Goal: Task Accomplishment & Management: Manage account settings

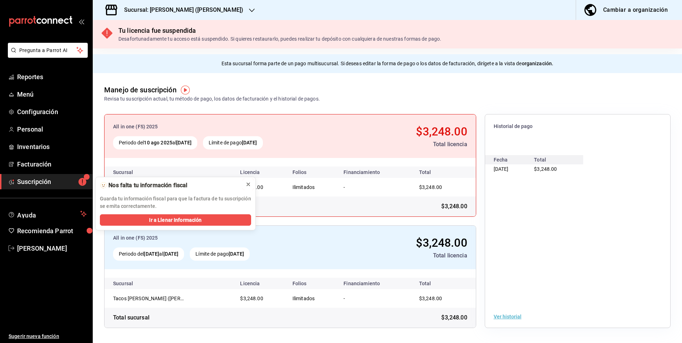
click at [245, 183] on icon at bounding box center [248, 184] width 6 height 6
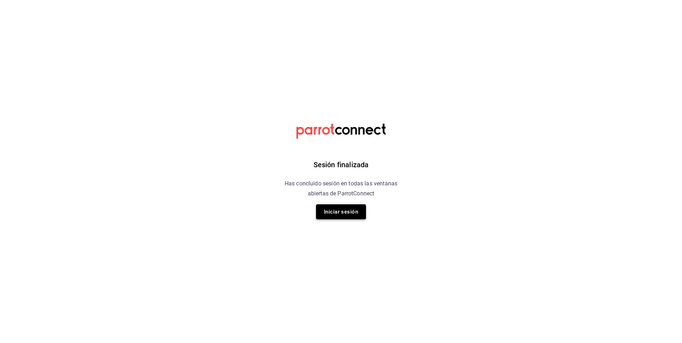
click at [347, 211] on button "Iniciar sesión" at bounding box center [341, 211] width 50 height 15
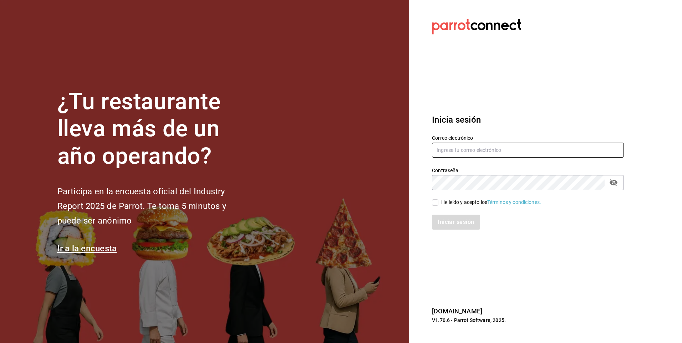
type input "facdonpedro@gmail.com"
click at [433, 207] on div "Iniciar sesión" at bounding box center [523, 218] width 200 height 24
click at [433, 203] on input "He leído y acepto los Términos y condiciones." at bounding box center [435, 202] width 6 height 6
checkbox input "true"
click at [448, 223] on button "Iniciar sesión" at bounding box center [456, 222] width 48 height 15
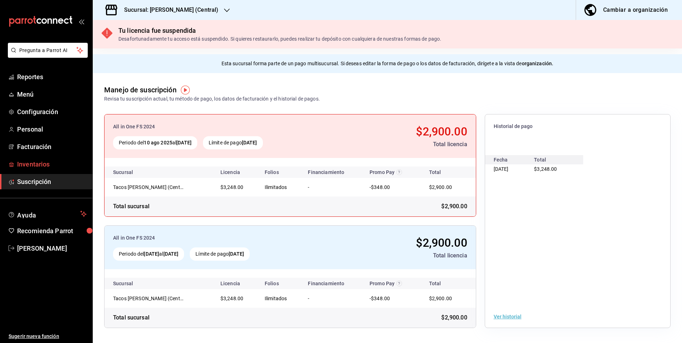
click at [38, 161] on span "Inventarios" at bounding box center [52, 164] width 70 height 10
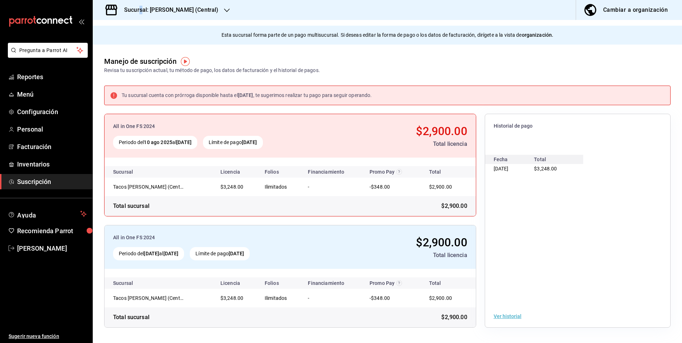
click at [141, 2] on div "Sucursal: Tacos Don Pedro (Central)" at bounding box center [165, 10] width 134 height 20
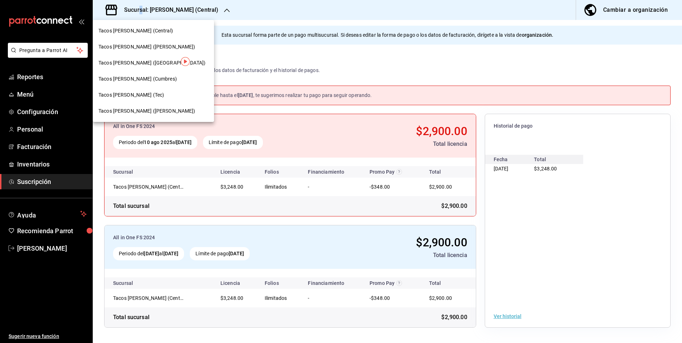
drag, startPoint x: 141, startPoint y: 2, endPoint x: 153, endPoint y: 70, distance: 68.7
click at [153, 70] on div "Tacos don Pedro (Cordillera)" at bounding box center [153, 63] width 121 height 16
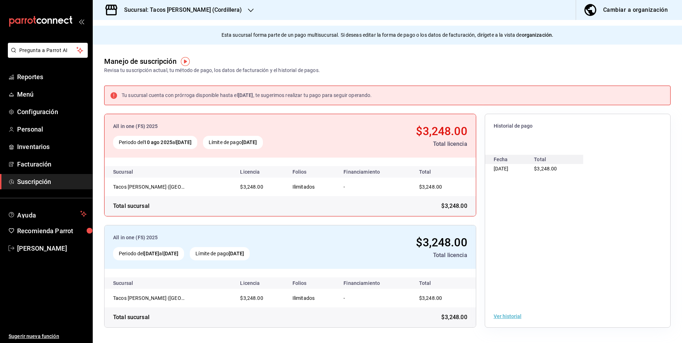
click at [194, 15] on div "Sucursal: Tacos don Pedro (Cordillera)" at bounding box center [177, 10] width 158 height 20
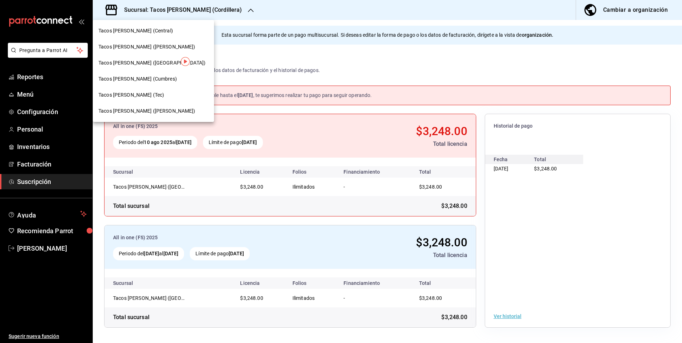
click at [180, 47] on div "Tacos don Pedro (Escobedo)" at bounding box center [153, 46] width 110 height 7
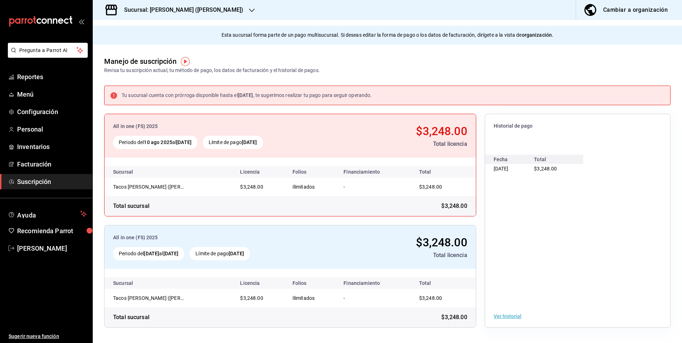
click at [183, 14] on h3 "Sucursal: Tacos don Pedro (Escobedo)" at bounding box center [180, 10] width 125 height 9
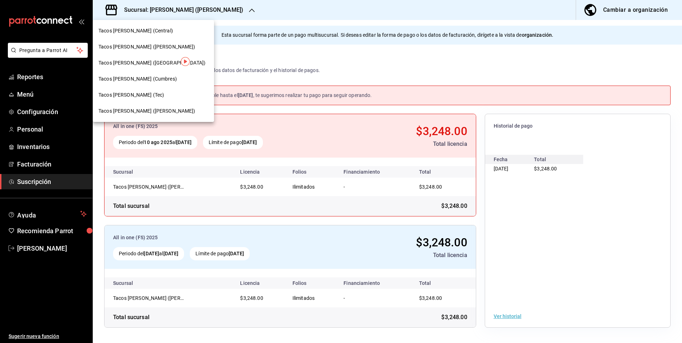
click at [169, 79] on div "Tacos [PERSON_NAME] (Cumbres)" at bounding box center [153, 78] width 110 height 7
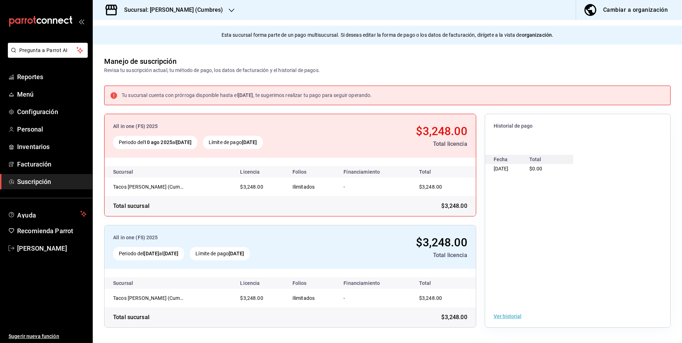
click at [172, 7] on h3 "Sucursal: [PERSON_NAME] (Cumbres)" at bounding box center [170, 10] width 104 height 9
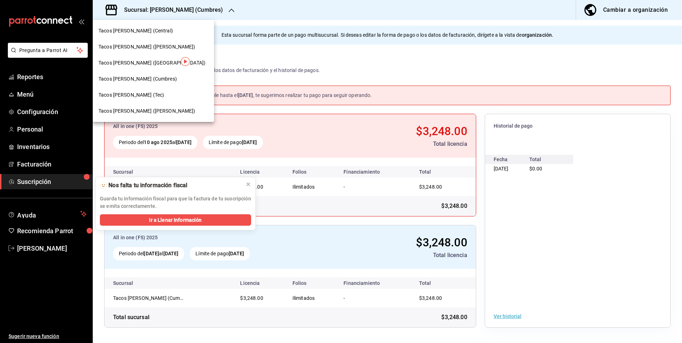
click at [160, 31] on div "Tacos [PERSON_NAME] (Central)" at bounding box center [153, 30] width 110 height 7
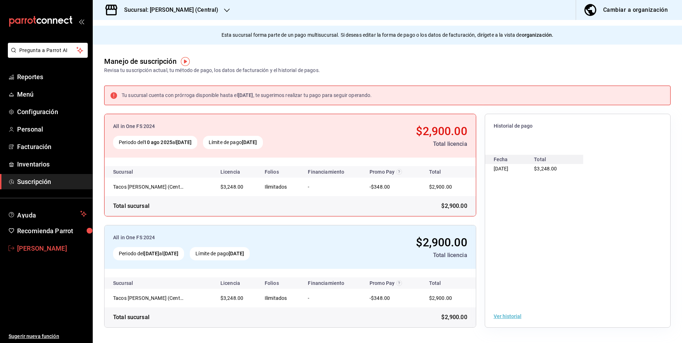
click at [55, 247] on span "[PERSON_NAME]" at bounding box center [52, 248] width 70 height 10
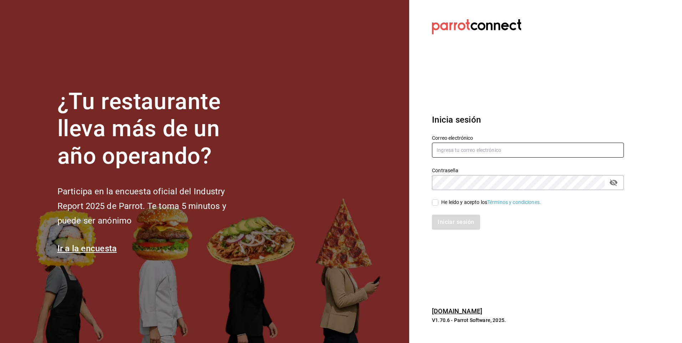
type input "facdonpedro@gmail.com"
click at [432, 204] on input "He leído y acepto los Términos y condiciones." at bounding box center [435, 202] width 6 height 6
checkbox input "true"
click at [447, 224] on button "Iniciar sesión" at bounding box center [456, 222] width 48 height 15
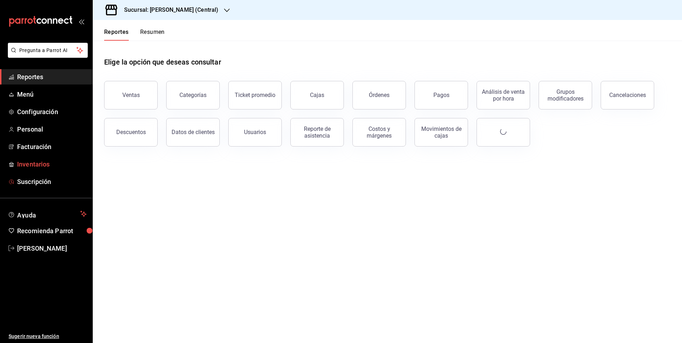
click at [64, 169] on link "Inventarios" at bounding box center [46, 163] width 92 height 15
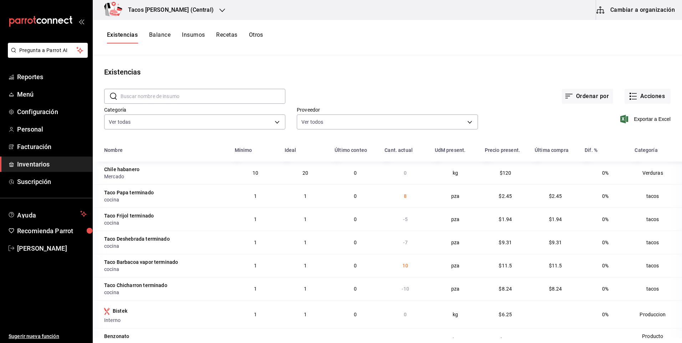
click at [188, 13] on h3 "Tacos [PERSON_NAME] (Central)" at bounding box center [167, 10] width 91 height 9
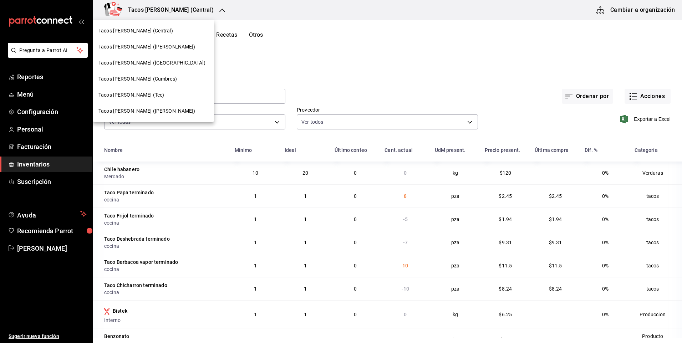
click at [160, 48] on span "Tacos [PERSON_NAME] ([PERSON_NAME])" at bounding box center [146, 46] width 97 height 7
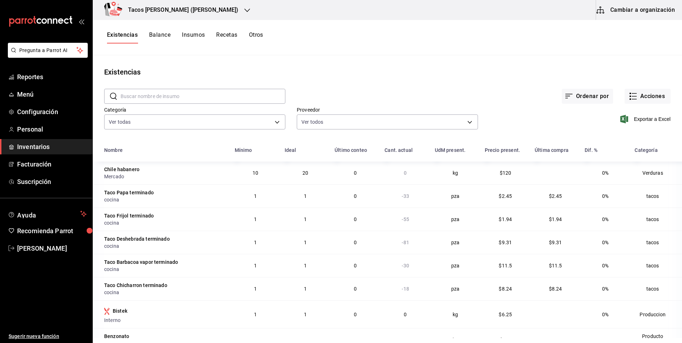
click at [192, 13] on h3 "Tacos [PERSON_NAME] ([PERSON_NAME])" at bounding box center [180, 10] width 116 height 9
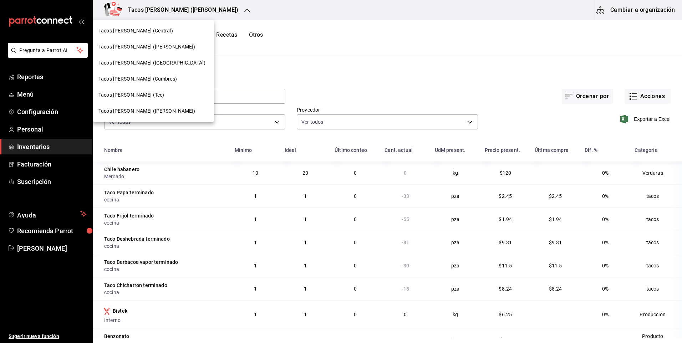
click at [398, 59] on div at bounding box center [341, 171] width 682 height 343
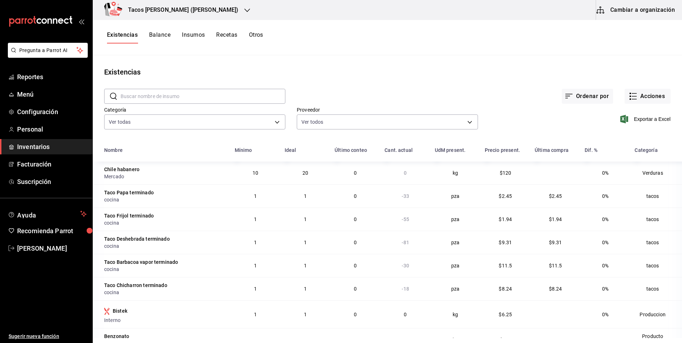
click at [192, 6] on h3 "Tacos [PERSON_NAME] ([PERSON_NAME])" at bounding box center [180, 10] width 116 height 9
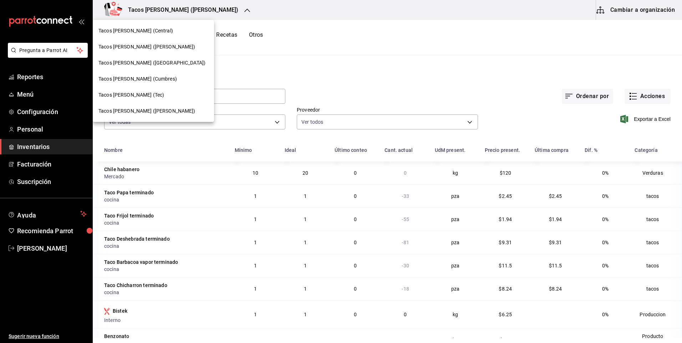
click at [154, 112] on span "Tacos [PERSON_NAME] ([PERSON_NAME])" at bounding box center [146, 110] width 97 height 7
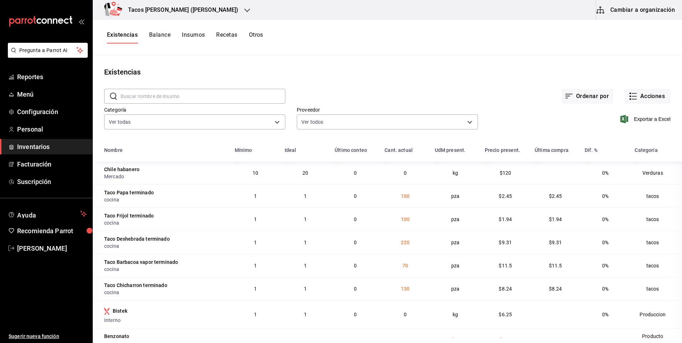
click at [189, 81] on div "​ ​" at bounding box center [189, 90] width 192 height 26
click at [177, 11] on h3 "Tacos [PERSON_NAME] ([PERSON_NAME])" at bounding box center [180, 10] width 116 height 9
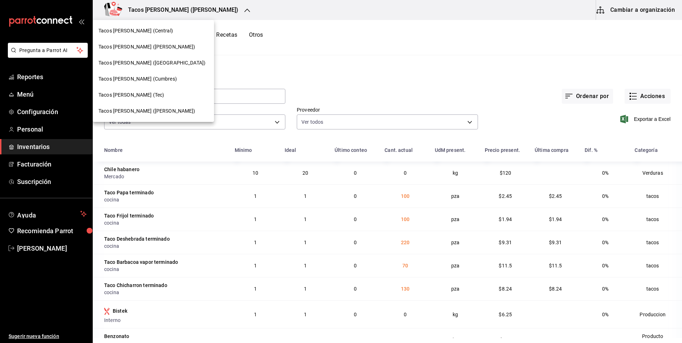
click at [145, 89] on div "Tacos [PERSON_NAME] (Tec)" at bounding box center [153, 95] width 121 height 16
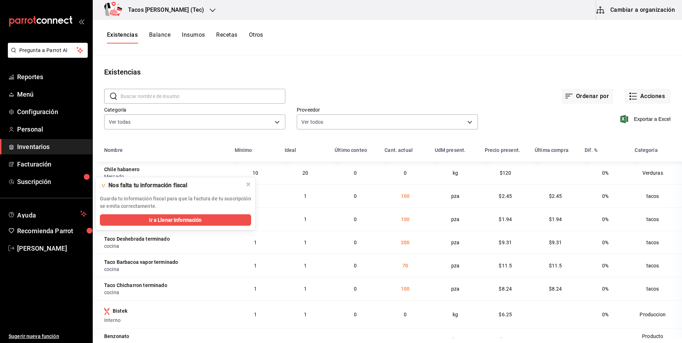
click at [176, 13] on h3 "Tacos [PERSON_NAME] (Tec)" at bounding box center [163, 10] width 82 height 9
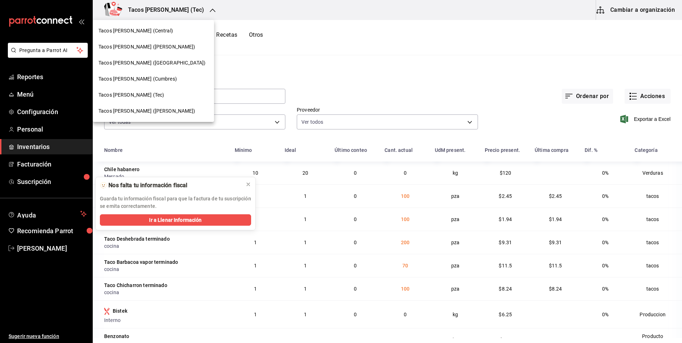
click at [160, 37] on div "Tacos [PERSON_NAME] (Central)" at bounding box center [153, 31] width 121 height 16
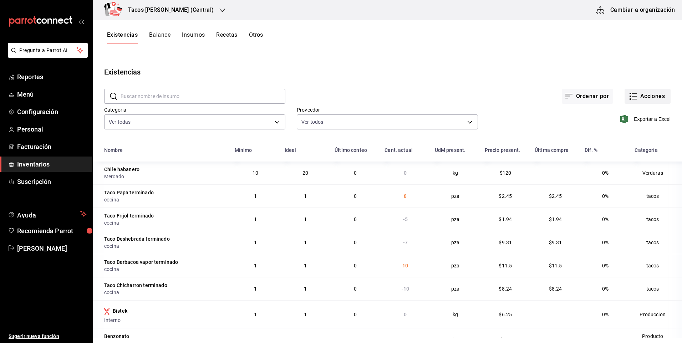
click at [643, 100] on button "Acciones" at bounding box center [647, 96] width 46 height 15
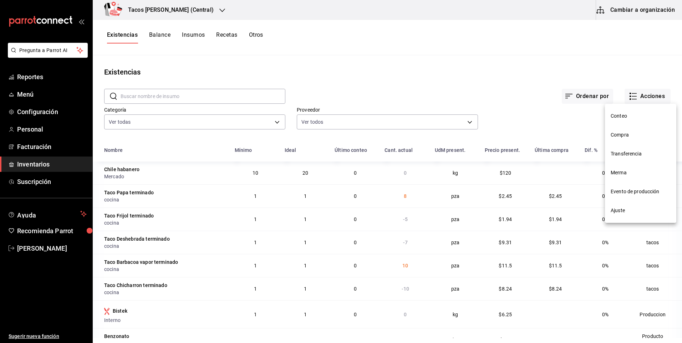
click at [617, 217] on li "Ajuste" at bounding box center [640, 210] width 71 height 19
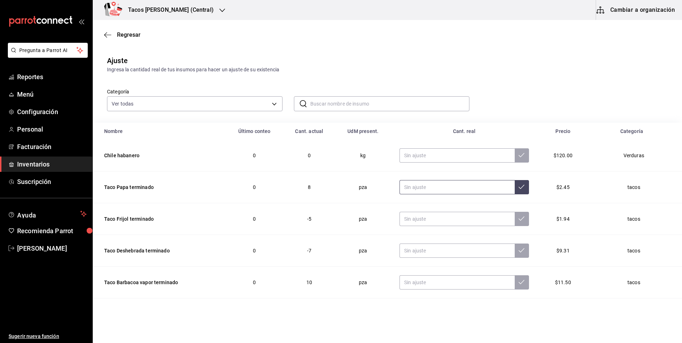
click at [436, 195] on td at bounding box center [464, 187] width 147 height 32
click at [434, 187] on input "text" at bounding box center [456, 187] width 115 height 14
type input "0.00"
click at [415, 205] on td at bounding box center [464, 219] width 147 height 32
click at [428, 221] on input "text" at bounding box center [456, 219] width 115 height 14
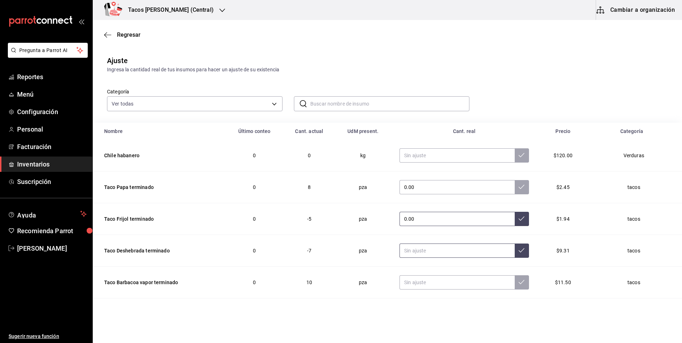
type input "0.00"
click at [427, 252] on input "text" at bounding box center [456, 250] width 115 height 14
type input "0.00"
click at [436, 285] on input "text" at bounding box center [456, 282] width 115 height 14
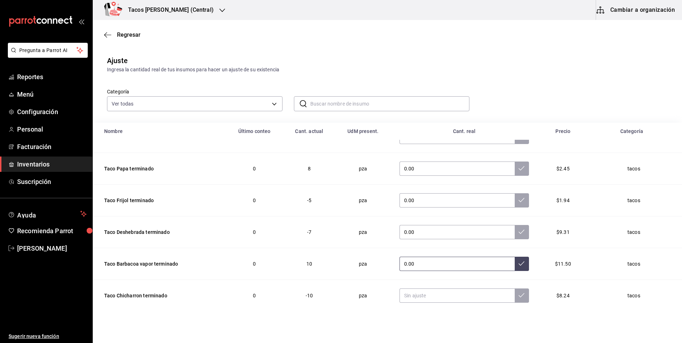
scroll to position [36, 0]
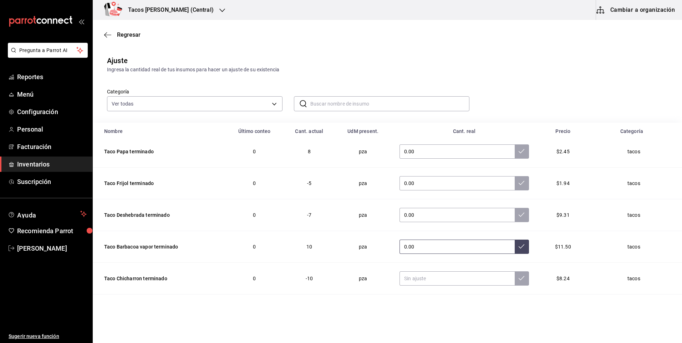
type input "0.00"
click at [453, 277] on input "text" at bounding box center [456, 278] width 115 height 14
type input "0.00"
click at [518, 279] on icon at bounding box center [521, 278] width 6 height 6
click at [514, 242] on button at bounding box center [521, 247] width 14 height 14
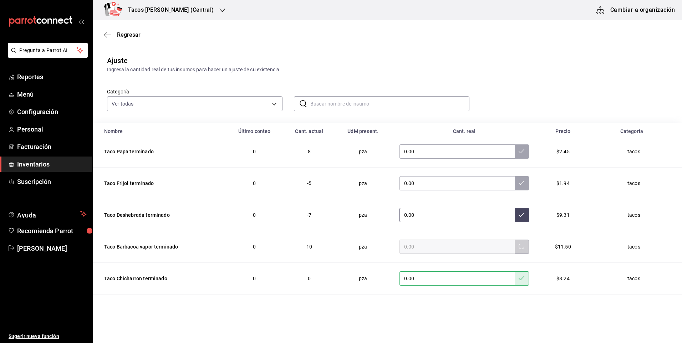
click at [518, 217] on icon at bounding box center [521, 215] width 6 height 6
click at [514, 186] on button at bounding box center [521, 183] width 14 height 14
click at [514, 153] on button at bounding box center [521, 151] width 14 height 14
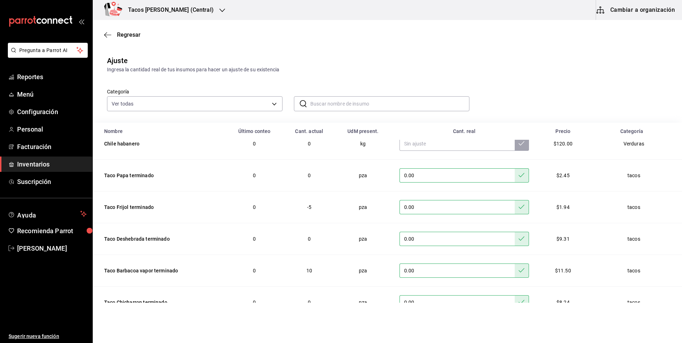
scroll to position [0, 0]
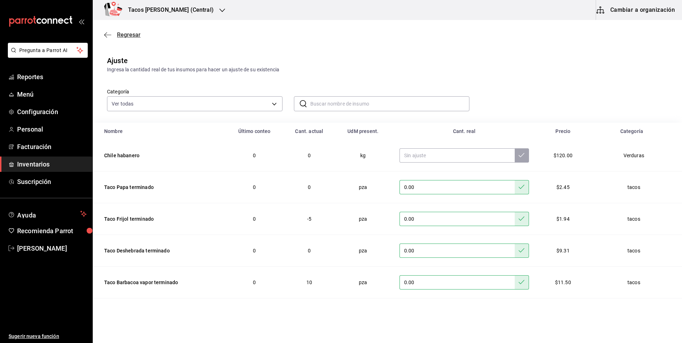
click at [128, 34] on span "Regresar" at bounding box center [129, 34] width 24 height 7
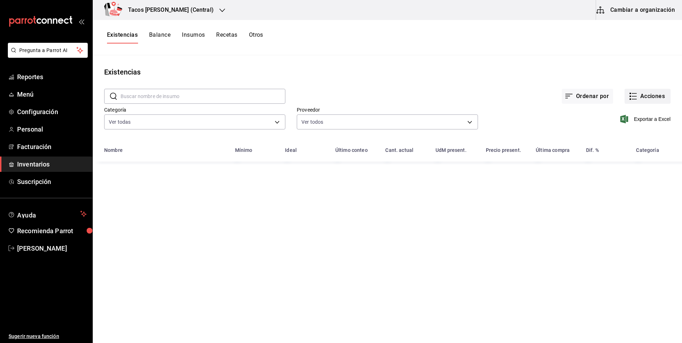
click at [639, 95] on button "Acciones" at bounding box center [647, 96] width 46 height 15
click at [630, 133] on span "Compra" at bounding box center [640, 134] width 60 height 7
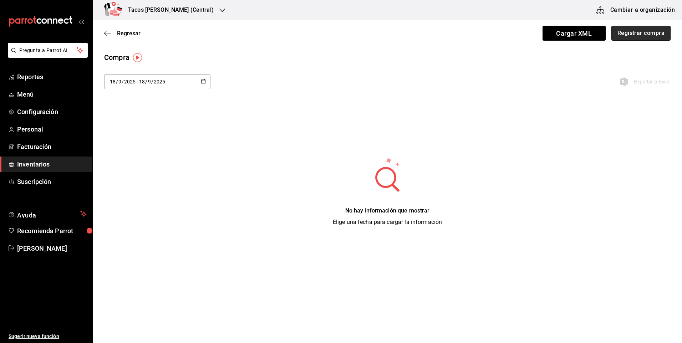
click at [626, 35] on button "Registrar compra" at bounding box center [640, 33] width 59 height 15
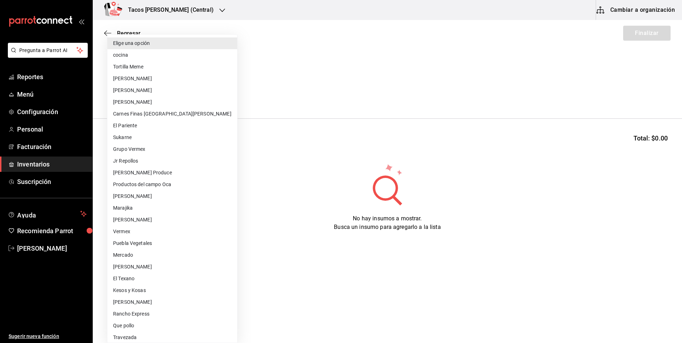
click at [167, 97] on body "Pregunta a Parrot AI Reportes Menú Configuración Personal Facturación Inventari…" at bounding box center [341, 151] width 682 height 303
click at [158, 58] on li "cocina" at bounding box center [172, 55] width 130 height 12
type input "237c9a5b-4078-49eb-83ef-23bf52bd7acd"
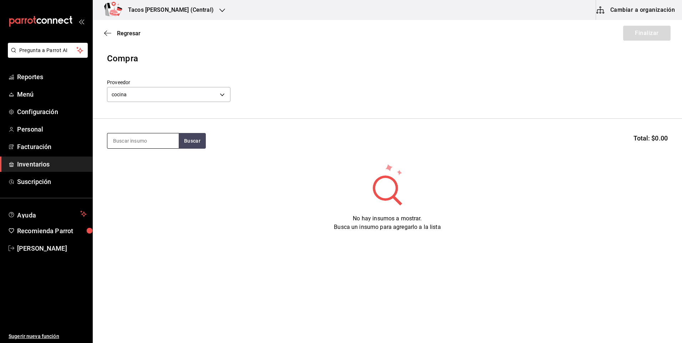
click at [132, 136] on input at bounding box center [142, 140] width 71 height 15
type input "des"
click at [194, 142] on button "Buscar" at bounding box center [192, 141] width 27 height 16
click at [152, 166] on div "Taco Deshebrada terminado" at bounding box center [143, 165] width 60 height 17
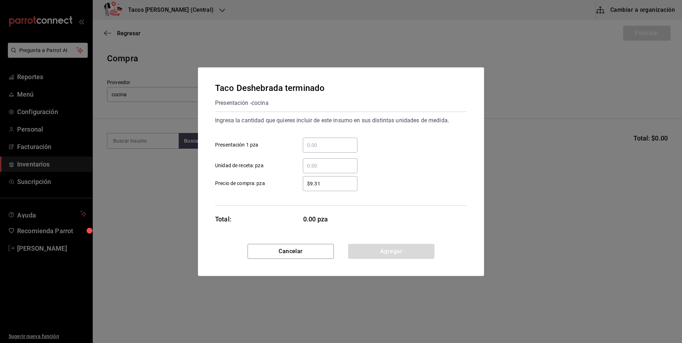
click at [348, 149] on input "​ Presentación 1 pza" at bounding box center [330, 145] width 55 height 9
type input "1"
type input "80"
click at [382, 250] on button "Agregar" at bounding box center [391, 251] width 86 height 15
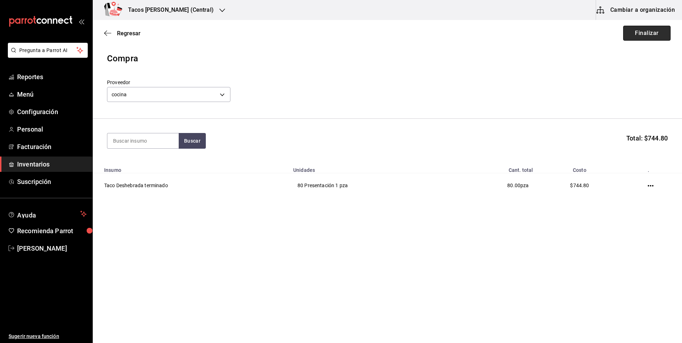
click at [631, 36] on button "Finalizar" at bounding box center [646, 33] width 47 height 15
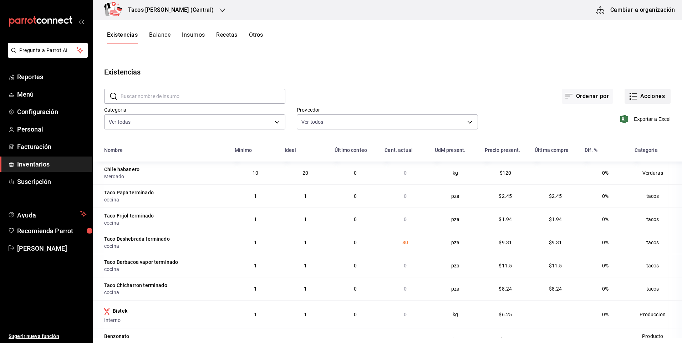
click at [636, 97] on button "Acciones" at bounding box center [647, 96] width 46 height 15
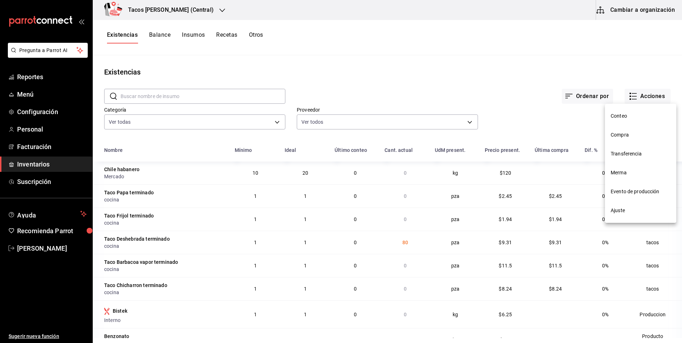
click at [624, 131] on li "Compra" at bounding box center [640, 134] width 71 height 19
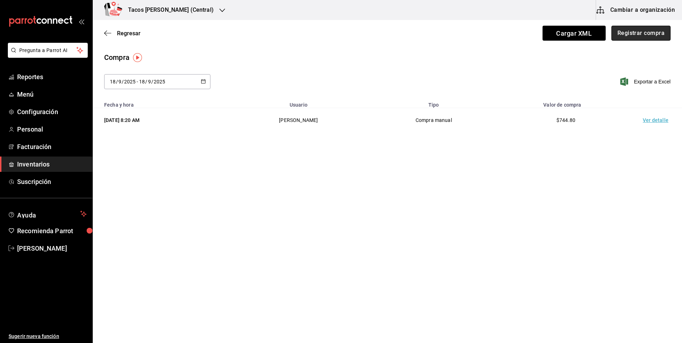
click at [645, 36] on button "Registrar compra" at bounding box center [640, 33] width 59 height 15
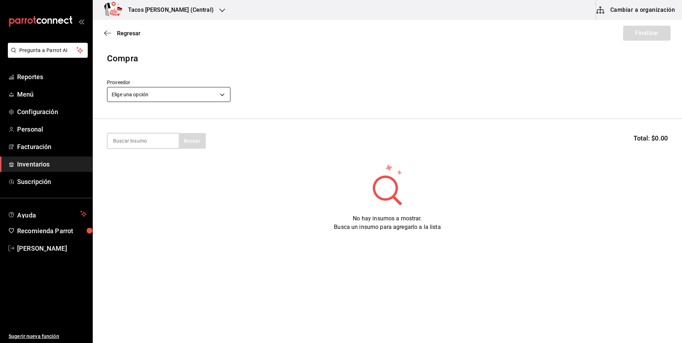
click at [191, 99] on body "Pregunta a Parrot AI Reportes Menú Configuración Personal Facturación Inventari…" at bounding box center [341, 151] width 682 height 303
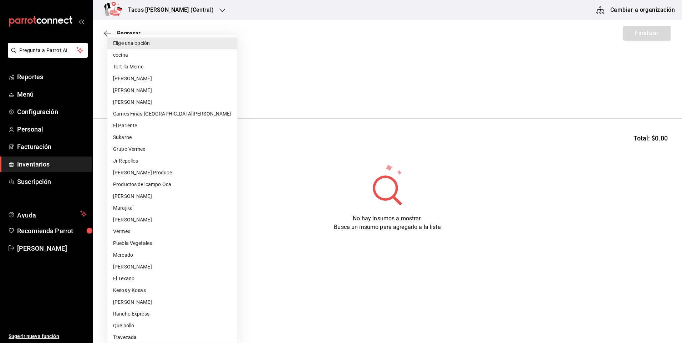
click at [175, 57] on li "cocina" at bounding box center [172, 55] width 130 height 12
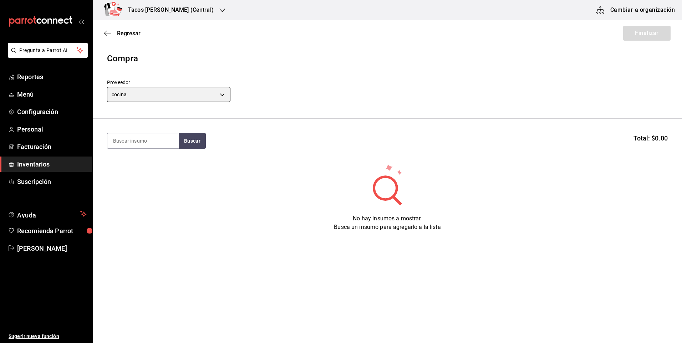
type input "237c9a5b-4078-49eb-83ef-23bf52bd7acd"
click at [158, 147] on input at bounding box center [142, 140] width 71 height 15
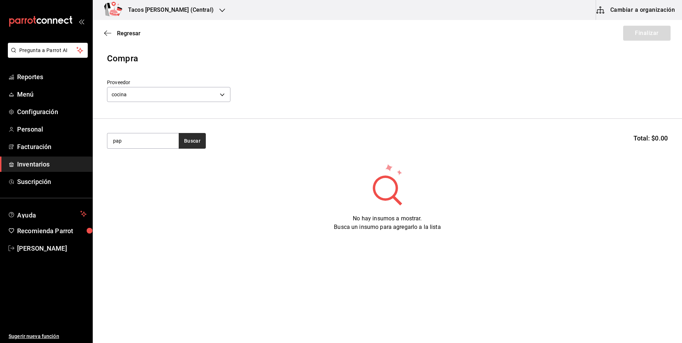
type input "pap"
click at [200, 141] on button "Buscar" at bounding box center [192, 141] width 27 height 16
click at [139, 159] on div "Taco Papa terminado" at bounding box center [140, 161] width 55 height 9
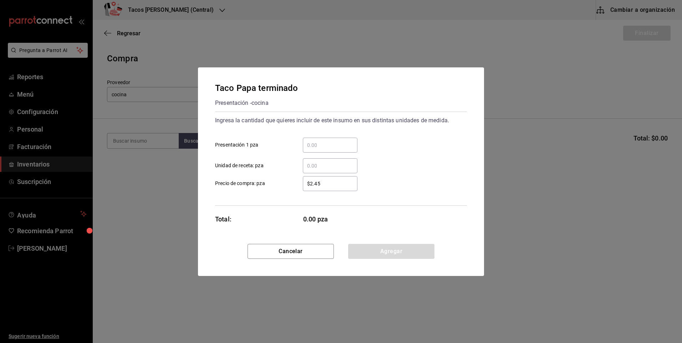
click at [326, 143] on input "​ Presentación 1 pza" at bounding box center [330, 145] width 55 height 9
type input "40"
click at [394, 257] on button "Agregar" at bounding box center [391, 251] width 86 height 15
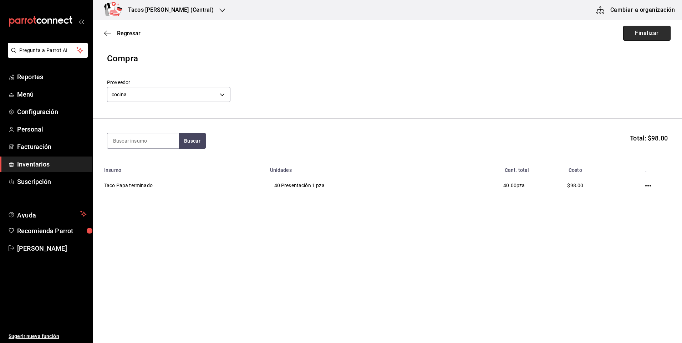
click at [643, 33] on button "Finalizar" at bounding box center [646, 33] width 47 height 15
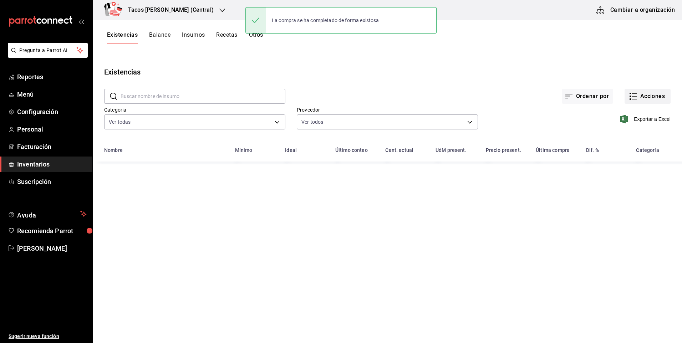
click at [643, 96] on button "Acciones" at bounding box center [647, 96] width 46 height 15
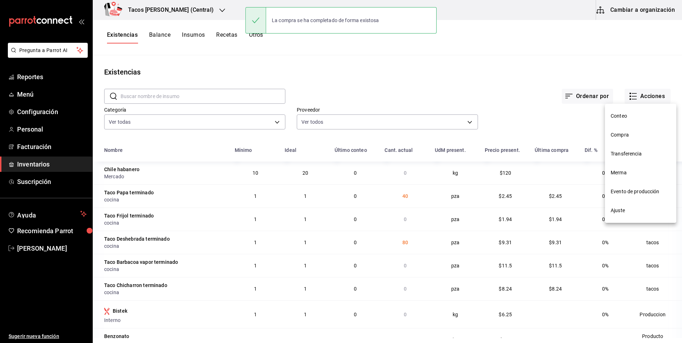
click at [626, 134] on span "Compra" at bounding box center [640, 134] width 60 height 7
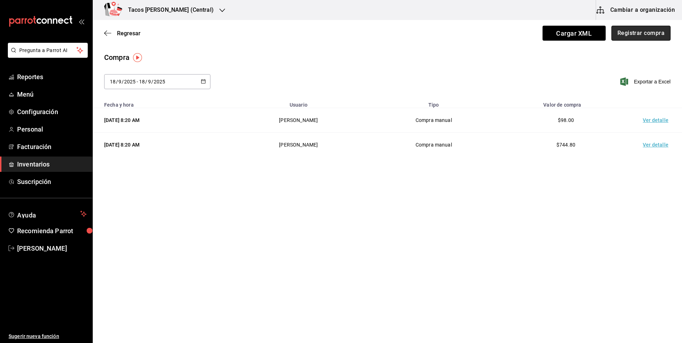
click at [636, 34] on button "Registrar compra" at bounding box center [640, 33] width 59 height 15
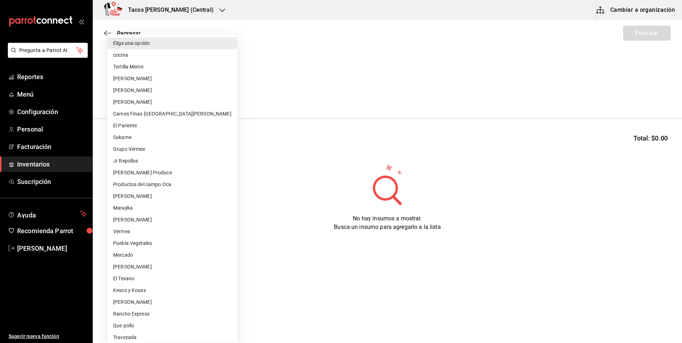
click at [179, 101] on body "Pregunta a Parrot AI Reportes Menú Configuración Personal Facturación Inventari…" at bounding box center [341, 151] width 682 height 303
click at [153, 51] on li "cocina" at bounding box center [172, 55] width 130 height 12
type input "237c9a5b-4078-49eb-83ef-23bf52bd7acd"
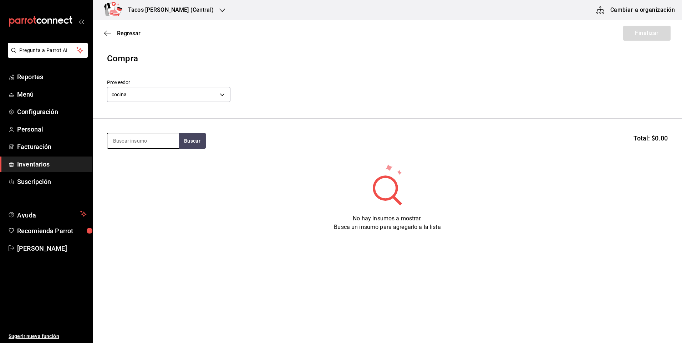
click at [149, 139] on input at bounding box center [142, 140] width 71 height 15
type input "frijol"
click at [198, 144] on button "Buscar" at bounding box center [192, 141] width 27 height 16
click at [179, 172] on div "No hay insumos a mostrar. Busca un insumo para agregarlo a la lista" at bounding box center [387, 197] width 589 height 68
click at [195, 138] on button "Buscar" at bounding box center [192, 141] width 27 height 16
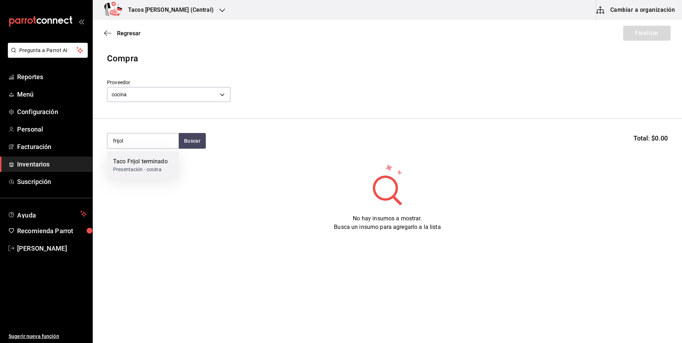
click at [148, 160] on div "Taco Frijol terminado" at bounding box center [140, 161] width 55 height 9
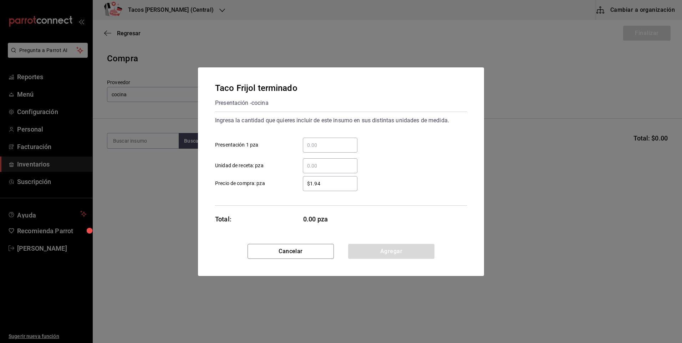
click at [324, 147] on input "​ Presentación 1 pza" at bounding box center [330, 145] width 55 height 9
type input "40"
click at [379, 250] on button "Agregar" at bounding box center [391, 251] width 86 height 15
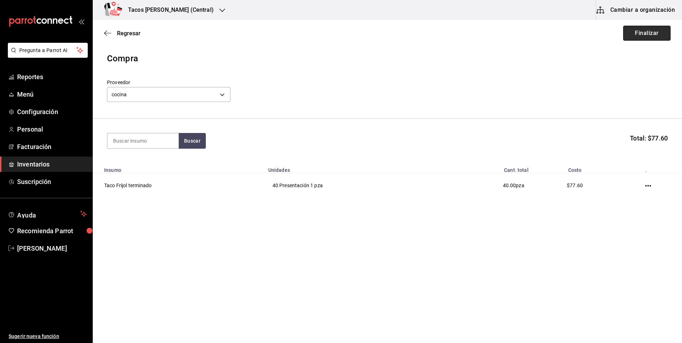
click at [654, 32] on button "Finalizar" at bounding box center [646, 33] width 47 height 15
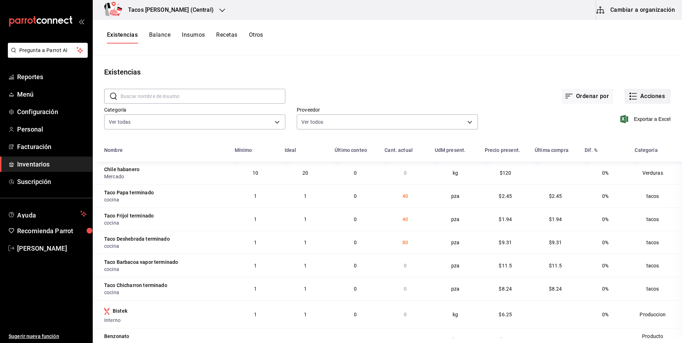
click at [641, 102] on button "Acciones" at bounding box center [647, 96] width 46 height 15
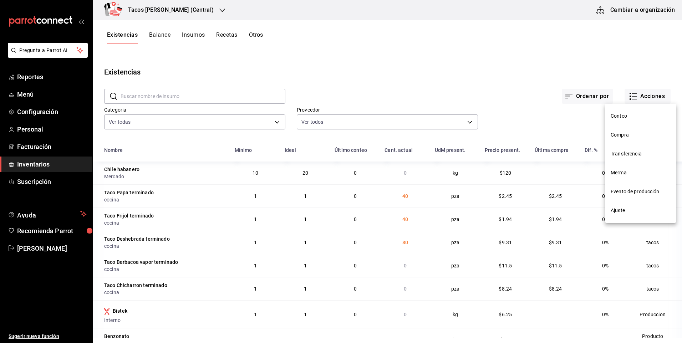
click at [633, 138] on span "Compra" at bounding box center [640, 134] width 60 height 7
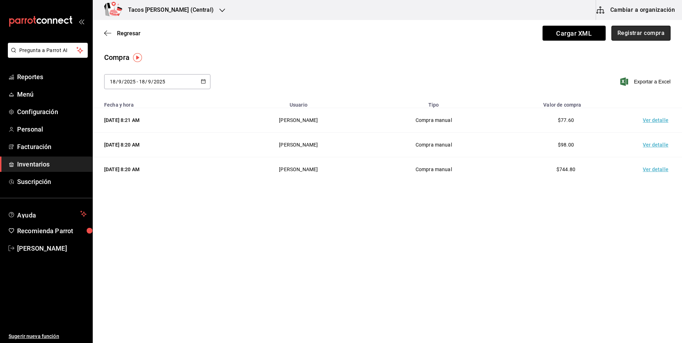
click at [629, 34] on button "Registrar compra" at bounding box center [640, 33] width 59 height 15
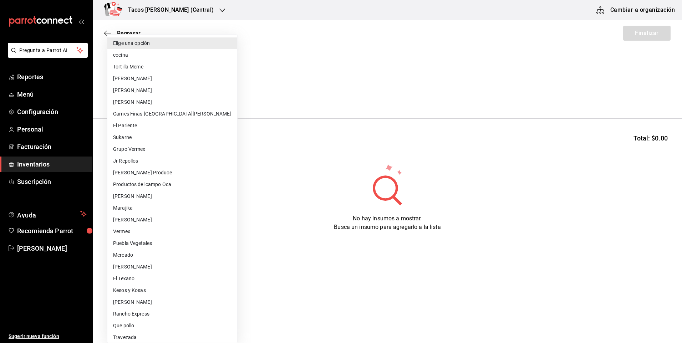
click at [137, 98] on body "Pregunta a Parrot AI Reportes Menú Configuración Personal Facturación Inventari…" at bounding box center [341, 151] width 682 height 303
click at [140, 55] on li "cocina" at bounding box center [172, 55] width 130 height 12
type input "237c9a5b-4078-49eb-83ef-23bf52bd7acd"
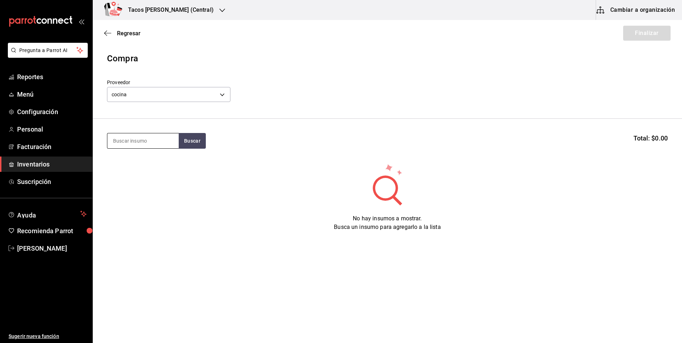
click at [138, 140] on input at bounding box center [142, 140] width 71 height 15
type input "chi"
click at [191, 140] on button "Buscar" at bounding box center [192, 141] width 27 height 16
click at [143, 164] on div "Taco Chicharron terminado" at bounding box center [143, 165] width 60 height 17
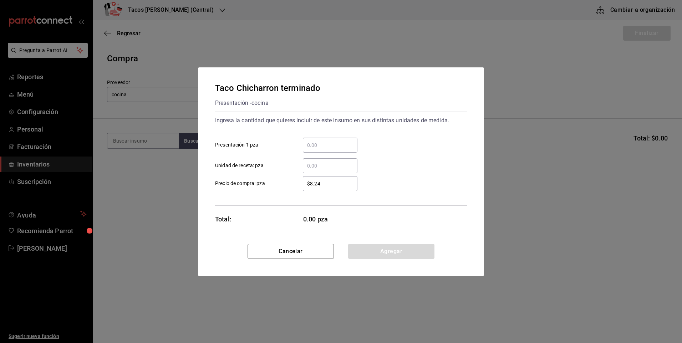
click at [328, 148] on input "​ Presentación 1 pza" at bounding box center [330, 145] width 55 height 9
type input "40"
click at [394, 251] on button "Agregar" at bounding box center [391, 251] width 86 height 15
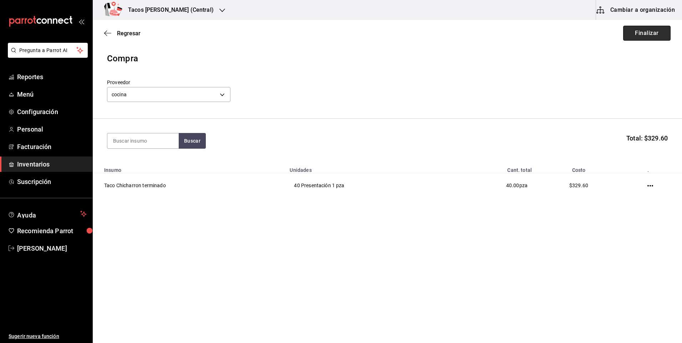
click at [625, 28] on button "Finalizar" at bounding box center [646, 33] width 47 height 15
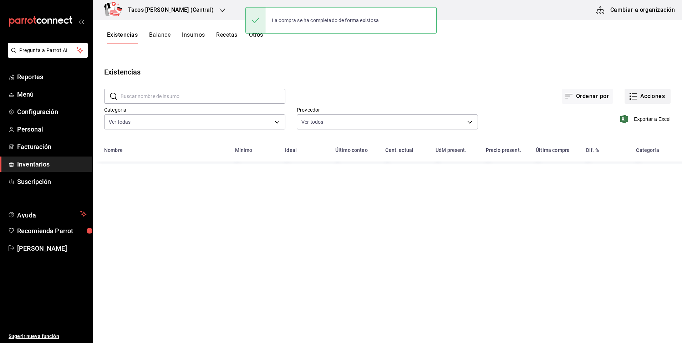
click at [644, 96] on button "Acciones" at bounding box center [647, 96] width 46 height 15
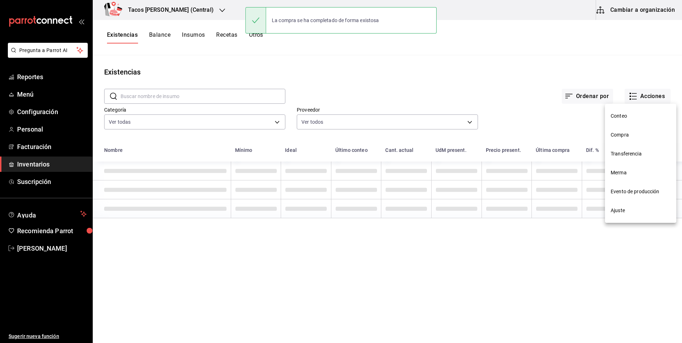
click at [622, 140] on li "Compra" at bounding box center [640, 134] width 71 height 19
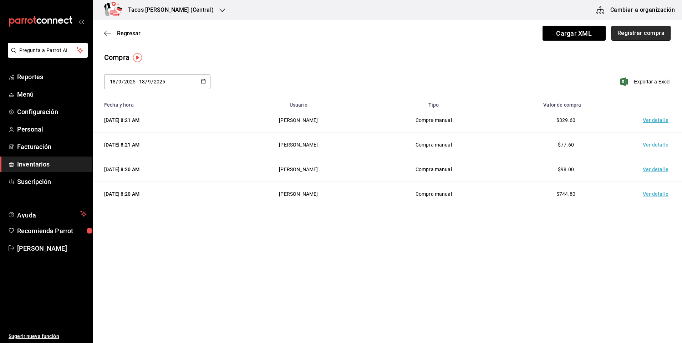
click at [633, 29] on button "Registrar compra" at bounding box center [640, 33] width 59 height 15
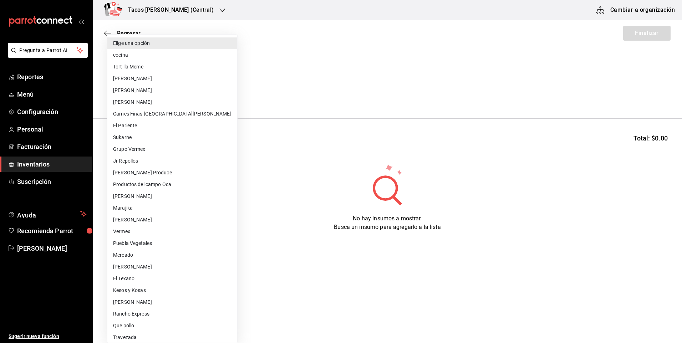
click at [195, 88] on body "Pregunta a Parrot AI Reportes Menú Configuración Personal Facturación Inventari…" at bounding box center [341, 151] width 682 height 303
click at [170, 52] on li "cocina" at bounding box center [172, 55] width 130 height 12
type input "237c9a5b-4078-49eb-83ef-23bf52bd7acd"
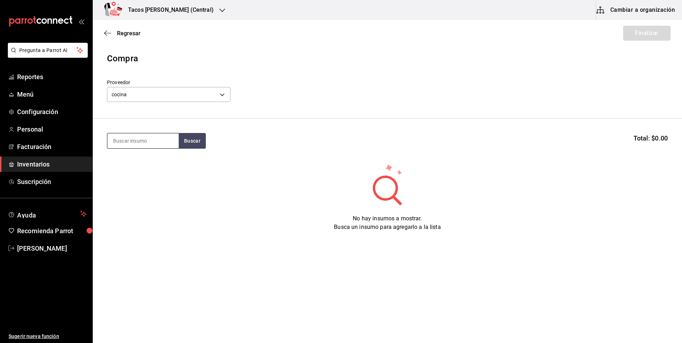
click at [156, 143] on input at bounding box center [142, 140] width 71 height 15
type input "barb"
click at [200, 139] on button "Buscar" at bounding box center [192, 141] width 27 height 16
click at [161, 157] on div "Taco Barbacoa vapor terminado" at bounding box center [143, 165] width 60 height 17
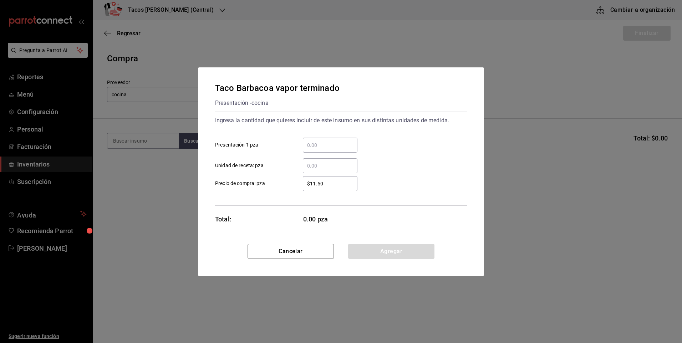
click at [349, 148] on input "​ Presentación 1 pza" at bounding box center [330, 145] width 55 height 9
type input "30"
click at [376, 256] on button "Agregar" at bounding box center [391, 251] width 86 height 15
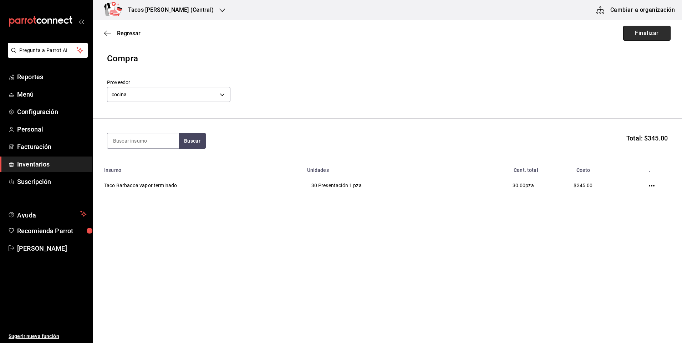
click at [648, 30] on button "Finalizar" at bounding box center [646, 33] width 47 height 15
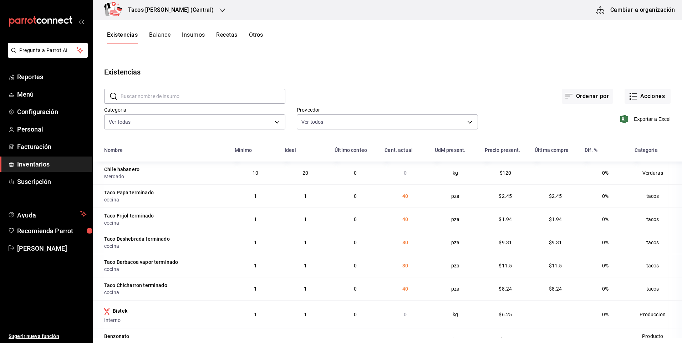
click at [185, 0] on div "Tacos Don Pedro (Central)" at bounding box center [162, 10] width 129 height 20
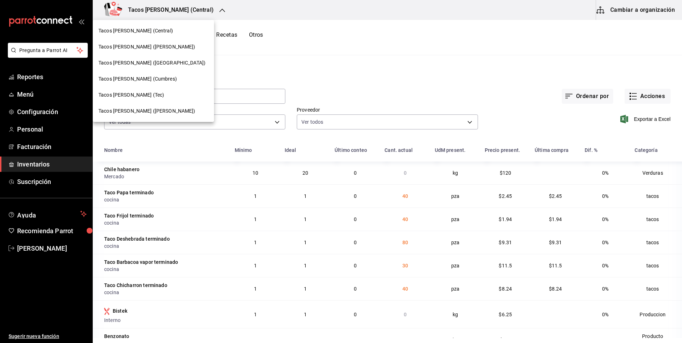
click at [164, 41] on div "Tacos don Pedro (Escobedo)" at bounding box center [153, 47] width 121 height 16
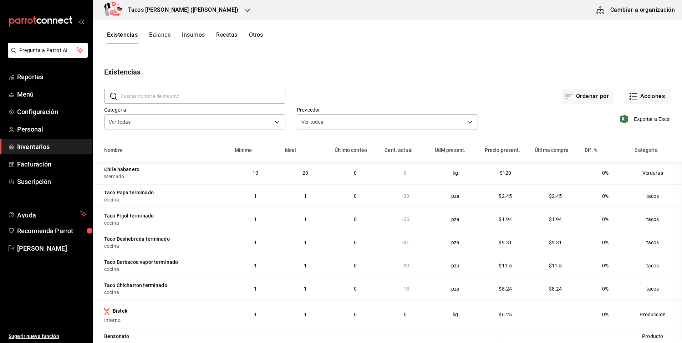
click at [635, 88] on div "Ordenar por Acciones" at bounding box center [477, 90] width 385 height 26
click at [629, 102] on button "Acciones" at bounding box center [647, 96] width 46 height 15
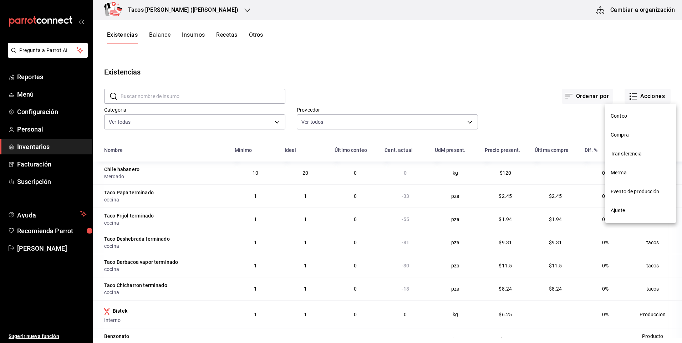
click at [622, 209] on span "Ajuste" at bounding box center [640, 210] width 60 height 7
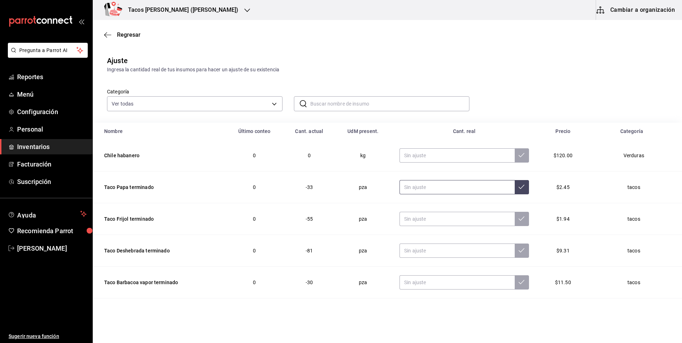
click at [460, 192] on input "text" at bounding box center [456, 187] width 115 height 14
type input "0.00"
click at [453, 223] on input "text" at bounding box center [456, 219] width 115 height 14
type input "0.00"
click at [449, 249] on input "0.00" at bounding box center [456, 250] width 115 height 14
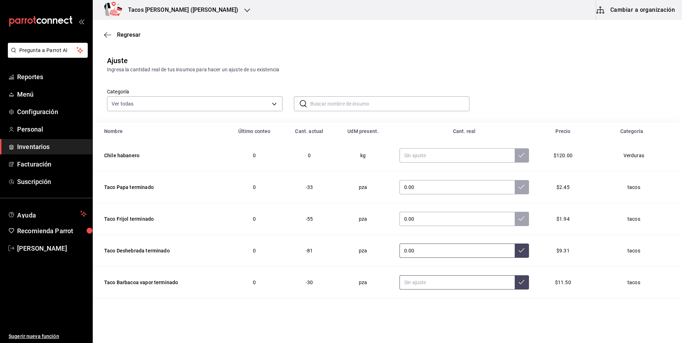
type input "0.00"
click at [442, 281] on input "0.00" at bounding box center [456, 282] width 115 height 14
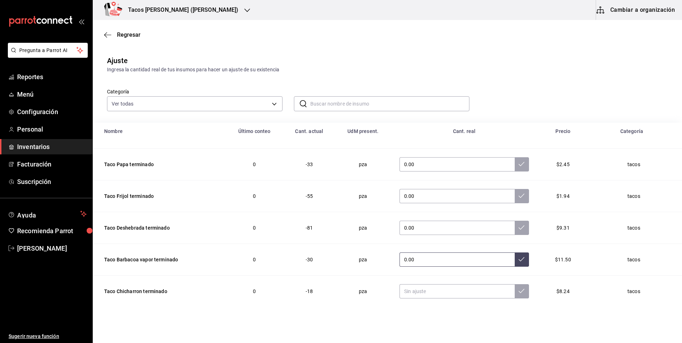
scroll to position [36, 0]
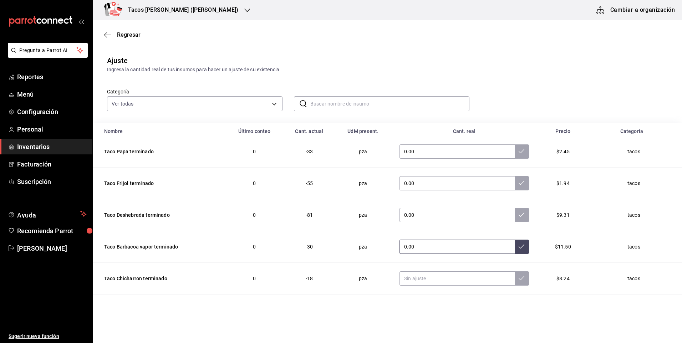
type input "0.00"
click at [442, 281] on input "text" at bounding box center [456, 278] width 115 height 14
type input "0.00"
click at [518, 277] on icon at bounding box center [521, 278] width 6 height 6
click at [505, 234] on td "0.00" at bounding box center [464, 247] width 147 height 32
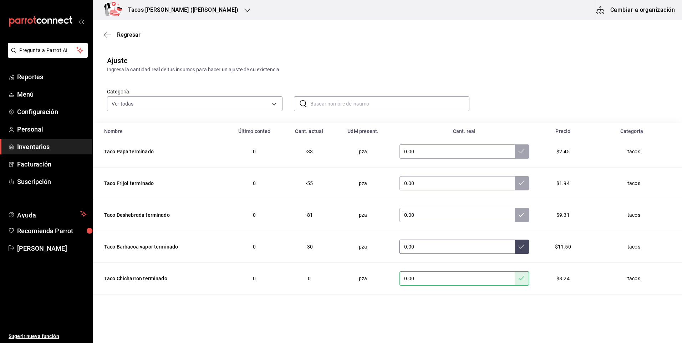
click at [514, 242] on button at bounding box center [521, 247] width 14 height 14
drag, startPoint x: 518, startPoint y: 214, endPoint x: 513, endPoint y: 194, distance: 20.5
click at [518, 214] on button at bounding box center [521, 215] width 14 height 14
click at [518, 180] on icon at bounding box center [521, 183] width 6 height 6
click at [514, 152] on button at bounding box center [521, 151] width 14 height 14
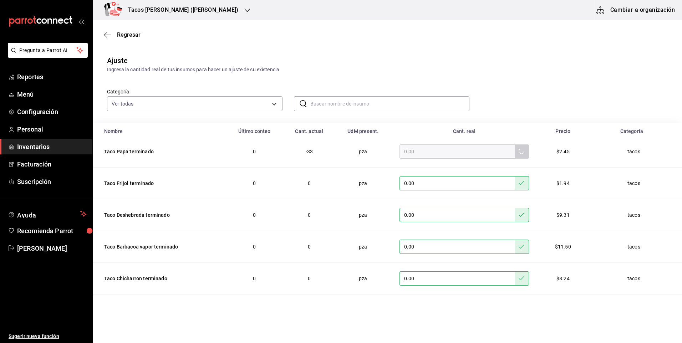
scroll to position [0, 0]
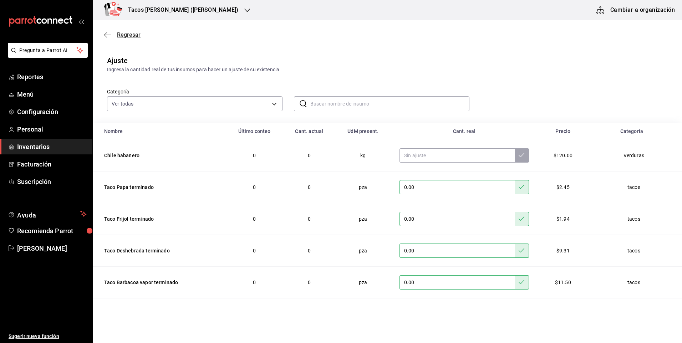
click at [127, 32] on span "Regresar" at bounding box center [129, 34] width 24 height 7
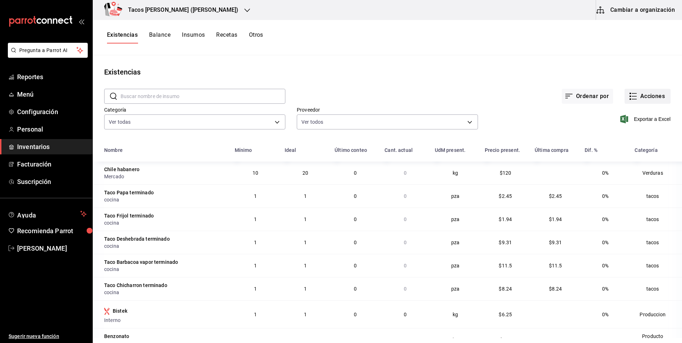
click at [647, 101] on button "Acciones" at bounding box center [647, 96] width 46 height 15
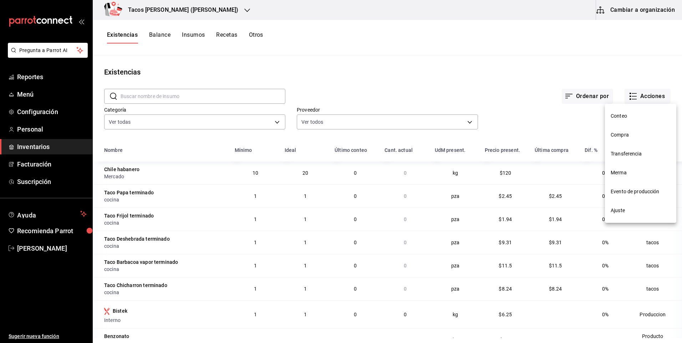
click at [627, 138] on span "Compra" at bounding box center [640, 134] width 60 height 7
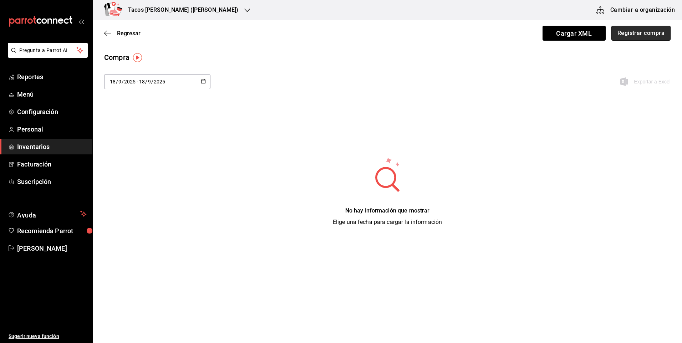
click at [639, 34] on button "Registrar compra" at bounding box center [640, 33] width 59 height 15
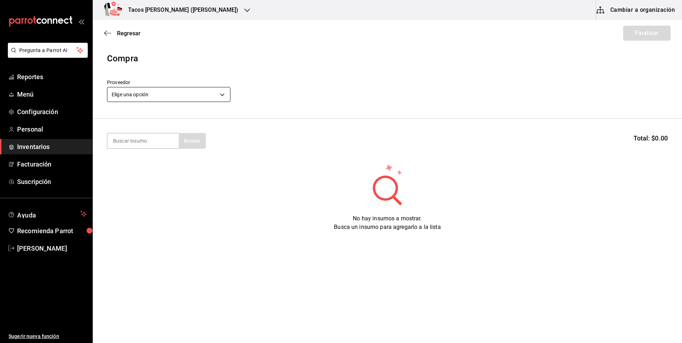
click at [168, 98] on body "Pregunta a Parrot AI Reportes Menú Configuración Personal Inventarios Facturaci…" at bounding box center [341, 151] width 682 height 303
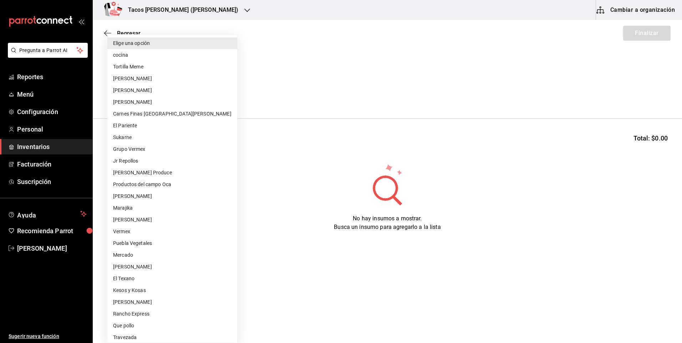
click at [145, 58] on li "cocina" at bounding box center [172, 55] width 130 height 12
type input "237c9a5b-4078-49eb-83ef-23bf52bd7acd"
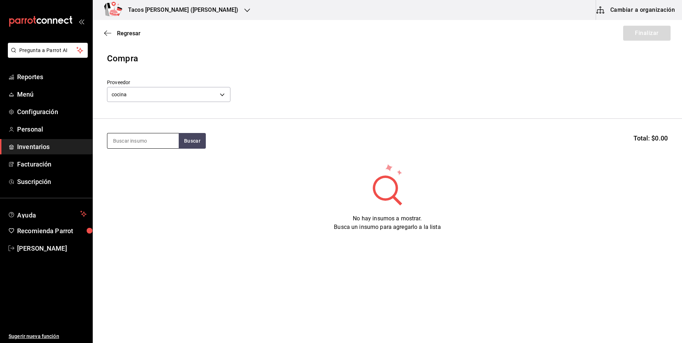
click at [140, 145] on input at bounding box center [142, 140] width 71 height 15
type input "des"
click at [204, 145] on button "Buscar" at bounding box center [192, 141] width 27 height 16
click at [153, 176] on div "Presentación - cocina" at bounding box center [143, 177] width 60 height 7
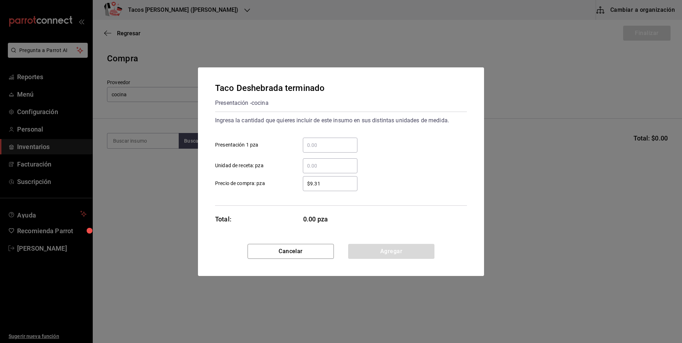
click at [331, 151] on div "​" at bounding box center [330, 145] width 55 height 15
click at [331, 149] on input "​ Presentación 1 pza" at bounding box center [330, 145] width 55 height 9
type input "80"
click at [358, 248] on button "Agregar" at bounding box center [391, 251] width 86 height 15
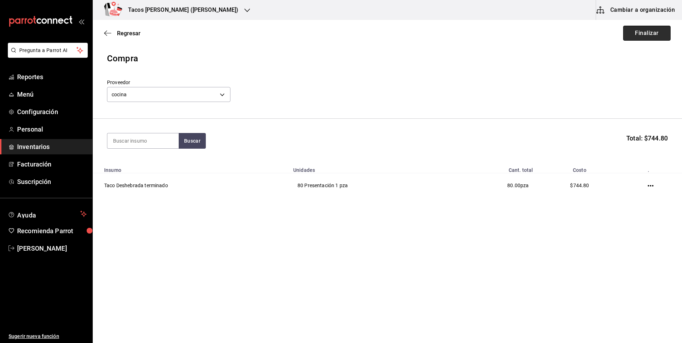
click at [629, 36] on button "Finalizar" at bounding box center [646, 33] width 47 height 15
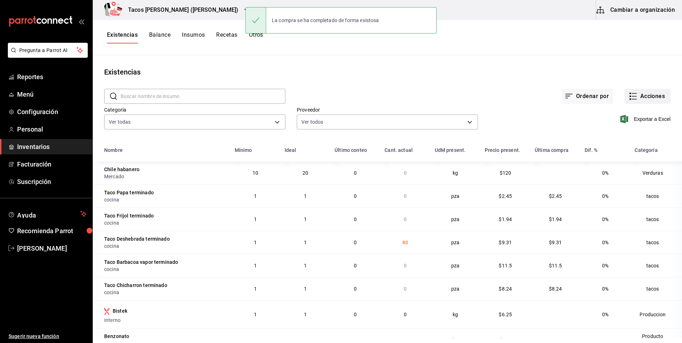
click at [634, 98] on button "Acciones" at bounding box center [647, 96] width 46 height 15
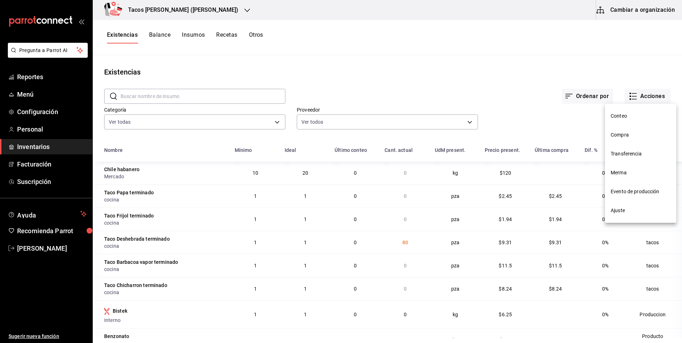
click at [636, 133] on span "Compra" at bounding box center [640, 134] width 60 height 7
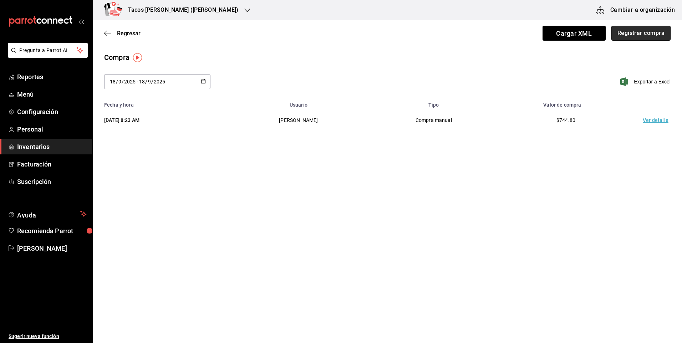
click at [627, 36] on button "Registrar compra" at bounding box center [640, 33] width 59 height 15
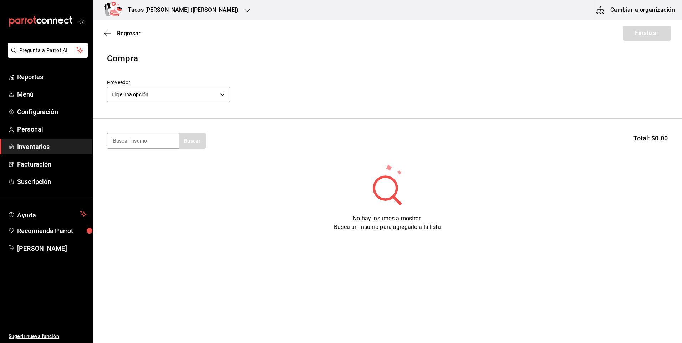
click at [215, 103] on div "Elige una opción default" at bounding box center [168, 93] width 123 height 19
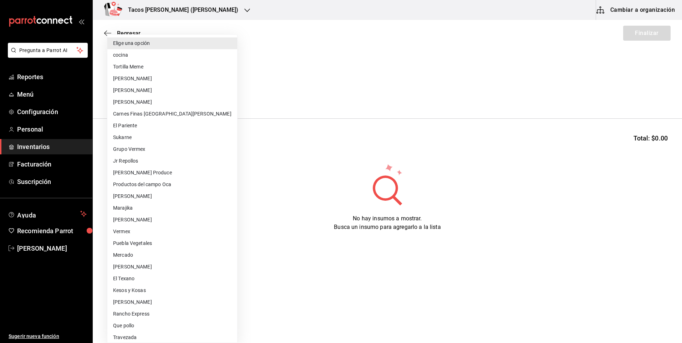
click at [208, 90] on body "Pregunta a Parrot AI Reportes Menú Configuración Personal Inventarios Facturaci…" at bounding box center [341, 151] width 682 height 303
click at [148, 56] on li "cocina" at bounding box center [172, 55] width 130 height 12
type input "237c9a5b-4078-49eb-83ef-23bf52bd7acd"
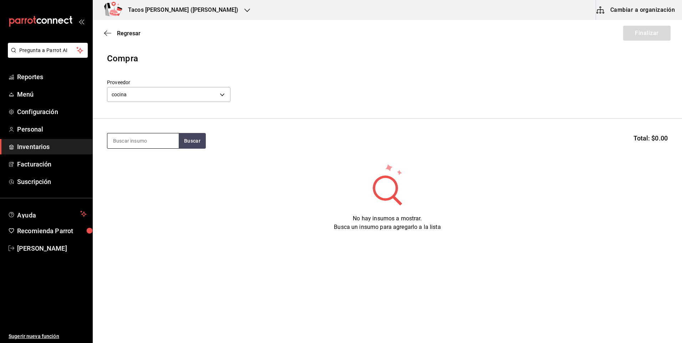
click at [134, 144] on input at bounding box center [142, 140] width 71 height 15
type input "pap"
click at [192, 140] on button "Buscar" at bounding box center [192, 141] width 27 height 16
click at [155, 158] on div "Taco Papa terminado" at bounding box center [140, 161] width 55 height 9
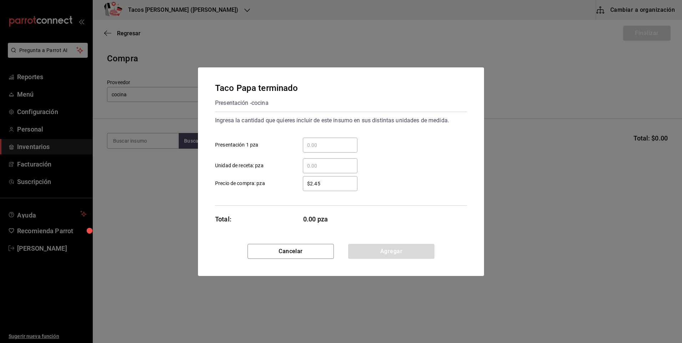
click at [345, 147] on input "​ Presentación 1 pza" at bounding box center [330, 145] width 55 height 9
type input "40"
click at [389, 246] on button "Agregar" at bounding box center [391, 251] width 86 height 15
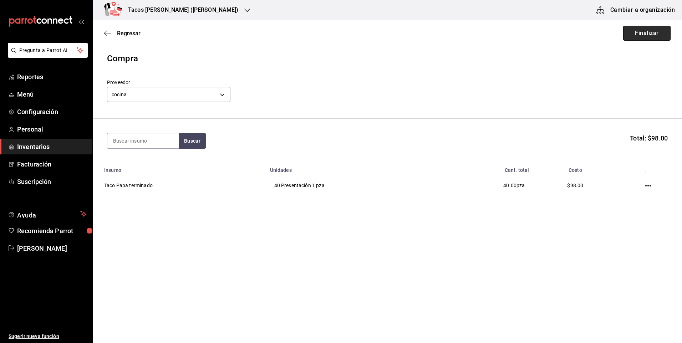
click at [636, 39] on button "Finalizar" at bounding box center [646, 33] width 47 height 15
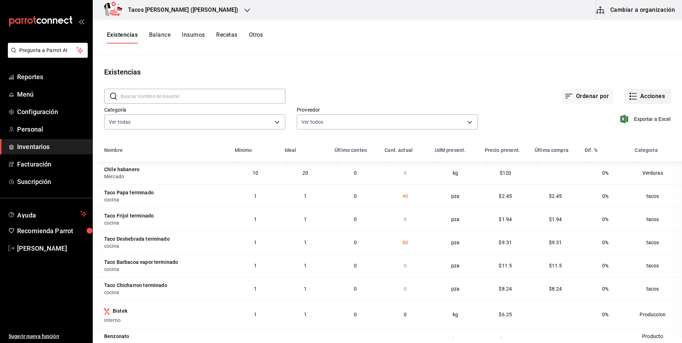
click at [638, 102] on button "Acciones" at bounding box center [647, 96] width 46 height 15
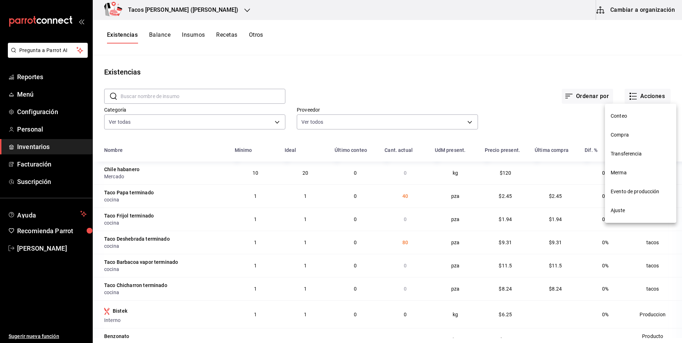
click at [625, 141] on li "Compra" at bounding box center [640, 134] width 71 height 19
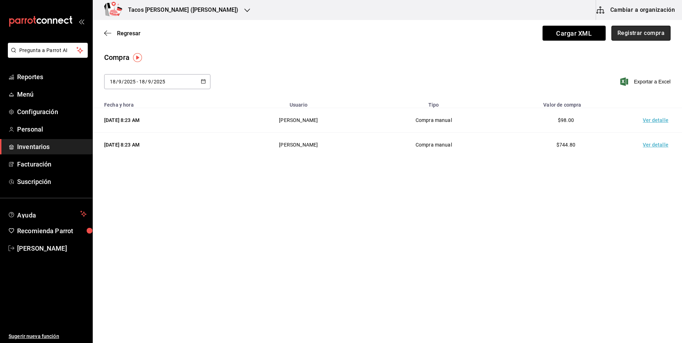
click at [637, 30] on button "Registrar compra" at bounding box center [640, 33] width 59 height 15
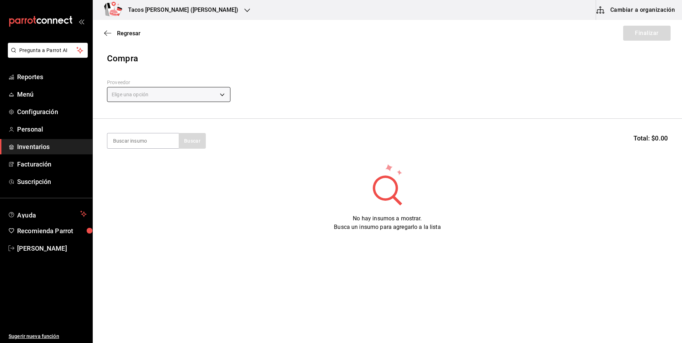
click at [197, 97] on body "Pregunta a Parrot AI Reportes Menú Configuración Personal Inventarios Facturaci…" at bounding box center [341, 151] width 682 height 303
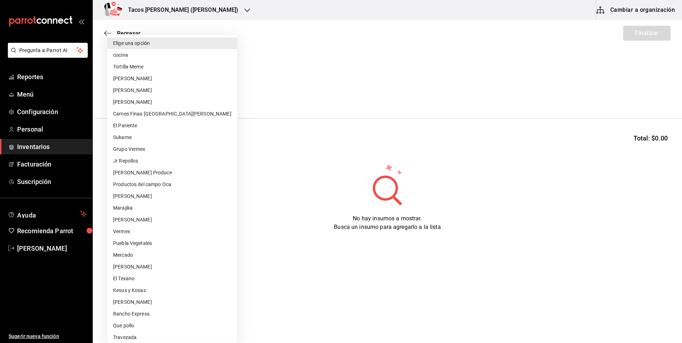
click at [190, 57] on li "cocina" at bounding box center [172, 55] width 130 height 12
type input "237c9a5b-4078-49eb-83ef-23bf52bd7acd"
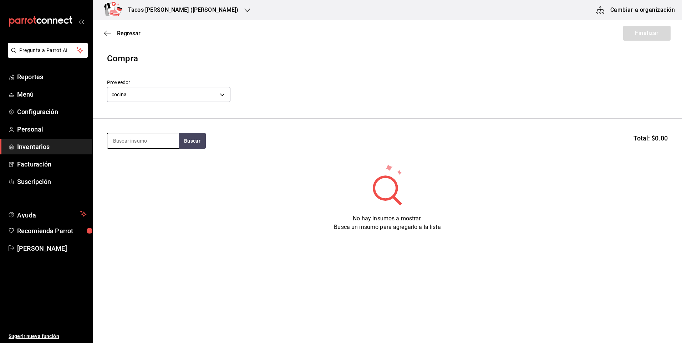
click at [157, 140] on input at bounding box center [142, 140] width 71 height 15
type input "frij"
click at [204, 144] on button "Buscar" at bounding box center [192, 141] width 27 height 16
click at [155, 174] on div "Taco Frijol terminado Presentación - cocina" at bounding box center [142, 164] width 71 height 27
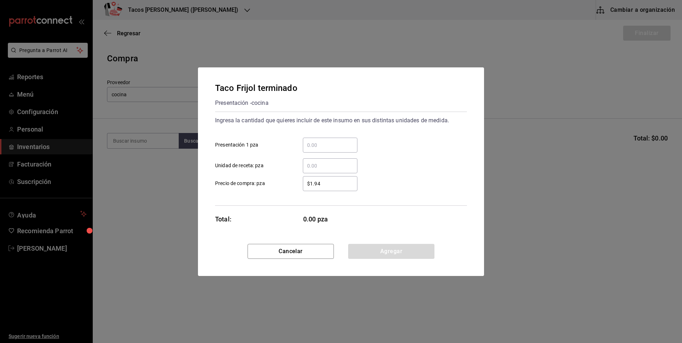
click at [340, 148] on input "​ Presentación 1 pza" at bounding box center [330, 145] width 55 height 9
type input "40"
click at [367, 252] on button "Agregar" at bounding box center [391, 251] width 86 height 15
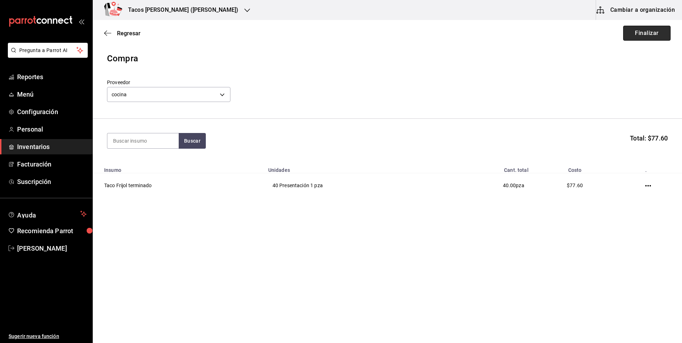
click at [649, 29] on button "Finalizar" at bounding box center [646, 33] width 47 height 15
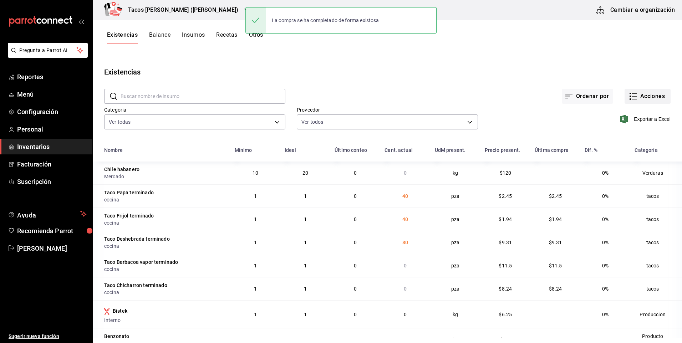
click at [643, 97] on button "Acciones" at bounding box center [647, 96] width 46 height 15
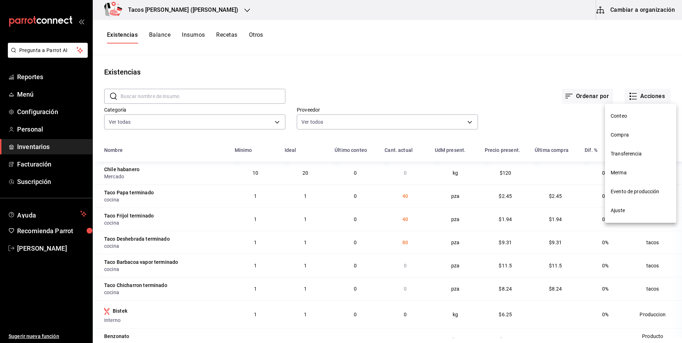
click at [632, 136] on span "Compra" at bounding box center [640, 134] width 60 height 7
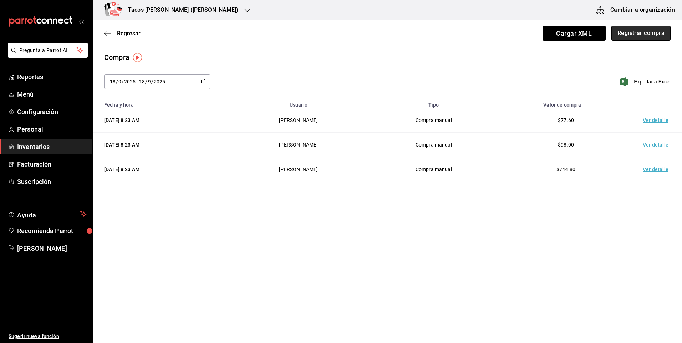
click at [633, 35] on button "Registrar compra" at bounding box center [640, 33] width 59 height 15
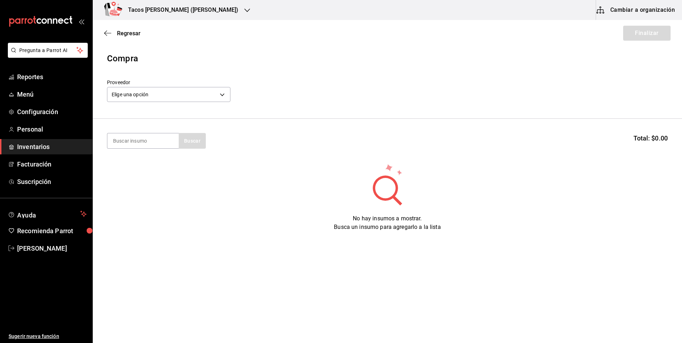
click at [187, 102] on div "Elige una opción default" at bounding box center [168, 93] width 123 height 19
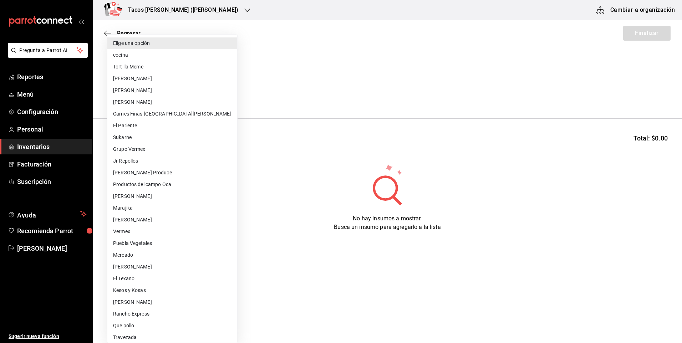
click at [186, 97] on body "Pregunta a Parrot AI Reportes Menú Configuración Personal Inventarios Facturaci…" at bounding box center [341, 151] width 682 height 303
click at [166, 54] on li "cocina" at bounding box center [172, 55] width 130 height 12
type input "237c9a5b-4078-49eb-83ef-23bf52bd7acd"
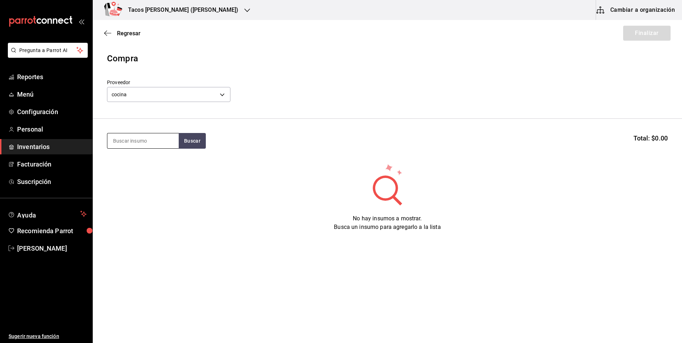
click at [149, 145] on input at bounding box center [142, 140] width 71 height 15
type input "chi"
click at [192, 140] on button "Buscar" at bounding box center [192, 141] width 27 height 16
click at [158, 164] on div "Taco Chicharron terminado" at bounding box center [143, 165] width 60 height 17
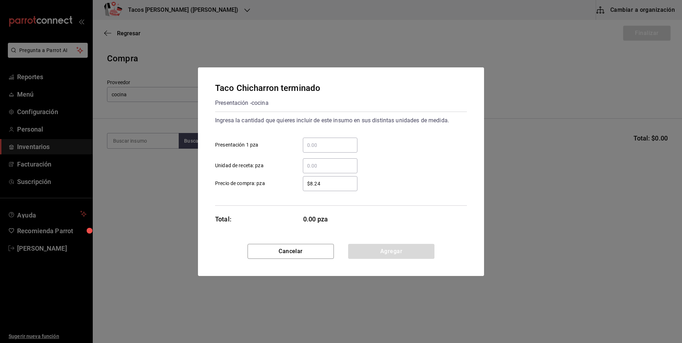
click at [331, 144] on input "​ Presentación 1 pza" at bounding box center [330, 145] width 55 height 9
type input "40"
click at [390, 248] on button "Agregar" at bounding box center [391, 251] width 86 height 15
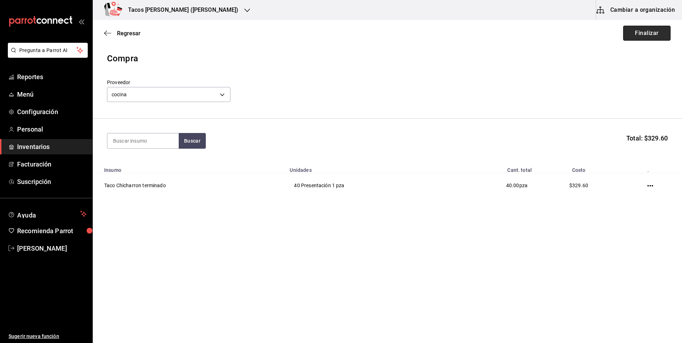
click at [629, 30] on button "Finalizar" at bounding box center [646, 33] width 47 height 15
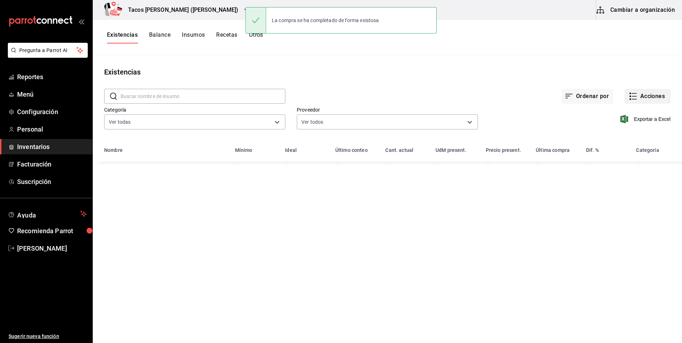
click at [633, 96] on icon "button" at bounding box center [632, 96] width 9 height 9
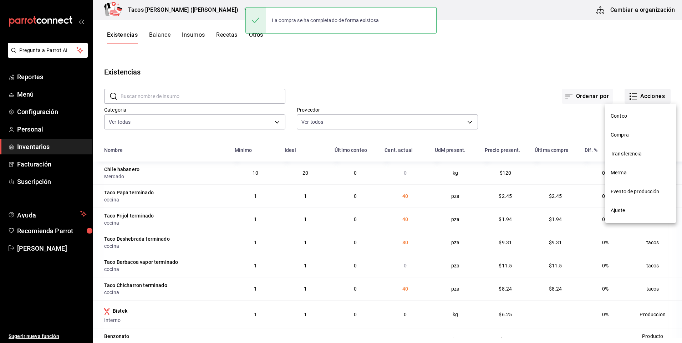
click at [641, 133] on span "Compra" at bounding box center [640, 134] width 60 height 7
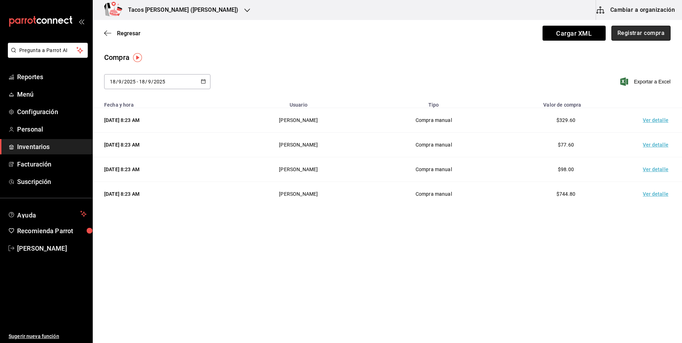
click at [633, 38] on button "Registrar compra" at bounding box center [640, 33] width 59 height 15
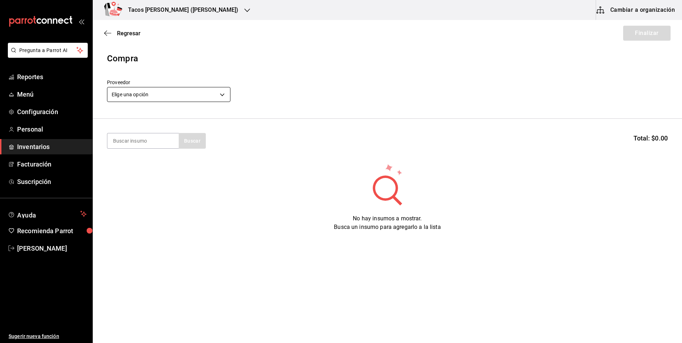
click at [152, 95] on body "Pregunta a Parrot AI Reportes Menú Configuración Personal Inventarios Facturaci…" at bounding box center [341, 151] width 682 height 303
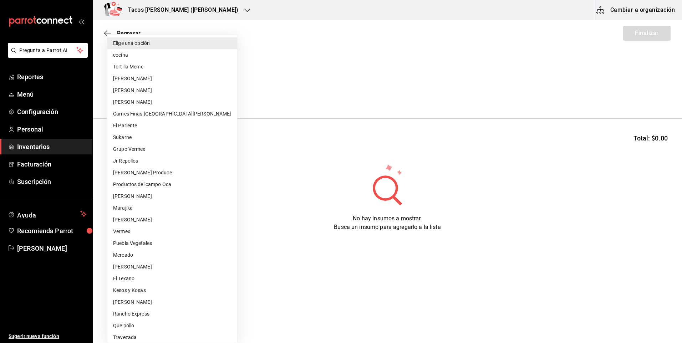
click at [159, 58] on li "cocina" at bounding box center [172, 55] width 130 height 12
type input "237c9a5b-4078-49eb-83ef-23bf52bd7acd"
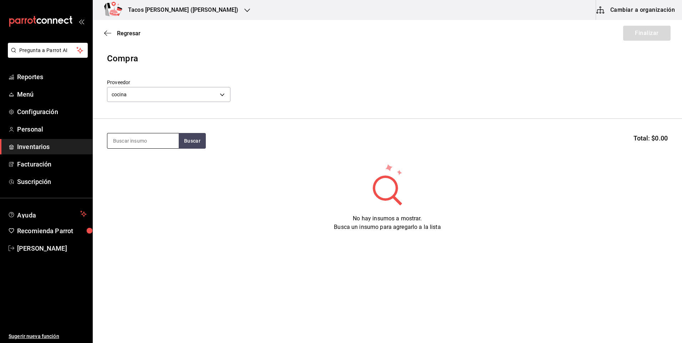
click at [142, 139] on input at bounding box center [142, 140] width 71 height 15
type input "barb"
click at [195, 143] on button "Buscar" at bounding box center [192, 141] width 27 height 16
click at [150, 168] on div "Taco Barbacoa vapor terminado" at bounding box center [143, 165] width 60 height 17
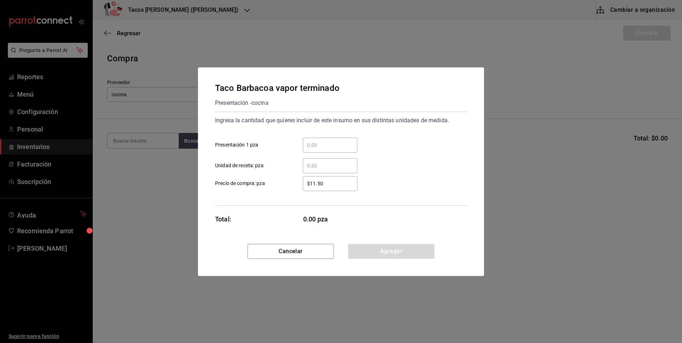
click at [328, 146] on input "​ Presentación 1 pza" at bounding box center [330, 145] width 55 height 9
type input "30"
click at [382, 243] on div "Taco Barbacoa vapor terminado Presentación - cocina Ingresa la cantidad que qui…" at bounding box center [341, 155] width 286 height 176
drag, startPoint x: 388, startPoint y: 252, endPoint x: 409, endPoint y: 200, distance: 56.1
click at [389, 251] on button "Agregar" at bounding box center [391, 251] width 86 height 15
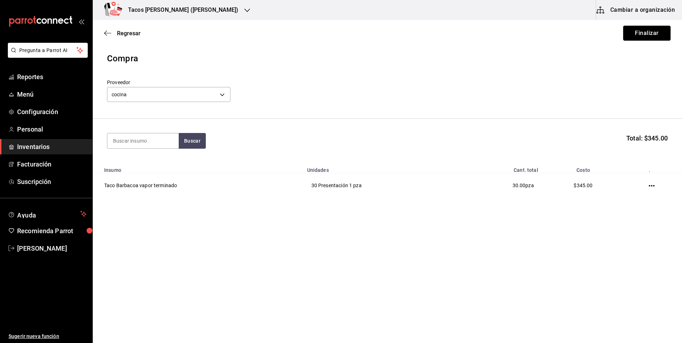
click at [660, 35] on button "Finalizar" at bounding box center [646, 33] width 47 height 15
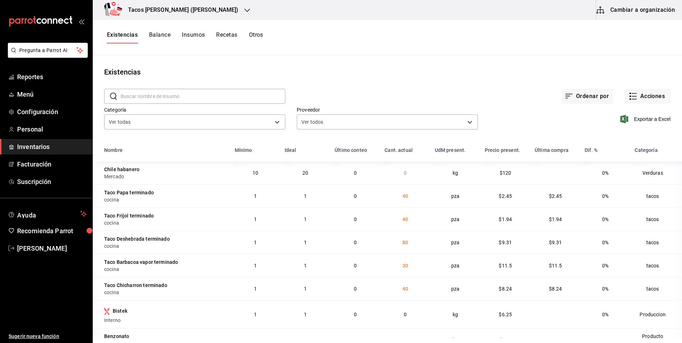
click at [175, 8] on h3 "Tacos don Pedro (Escobedo)" at bounding box center [180, 10] width 116 height 9
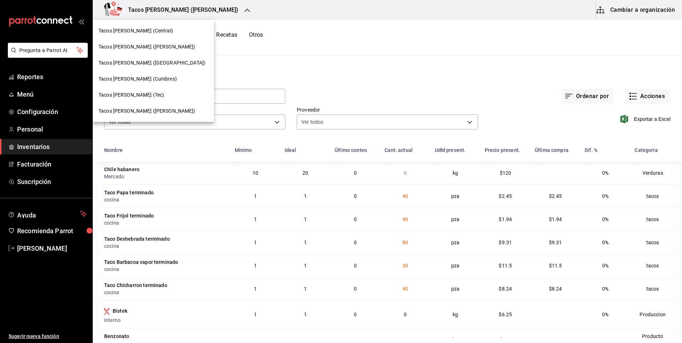
click at [150, 65] on span "Tacos [PERSON_NAME] ([GEOGRAPHIC_DATA])" at bounding box center [151, 62] width 107 height 7
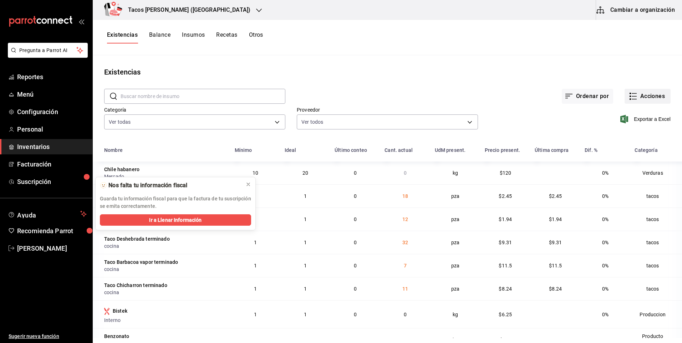
click at [641, 92] on button "Acciones" at bounding box center [647, 96] width 46 height 15
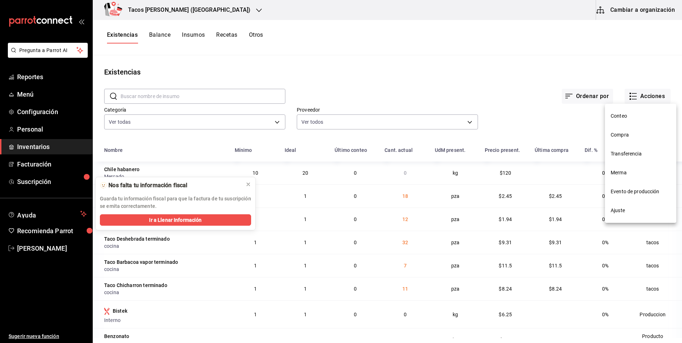
click at [620, 208] on span "Ajuste" at bounding box center [640, 210] width 60 height 7
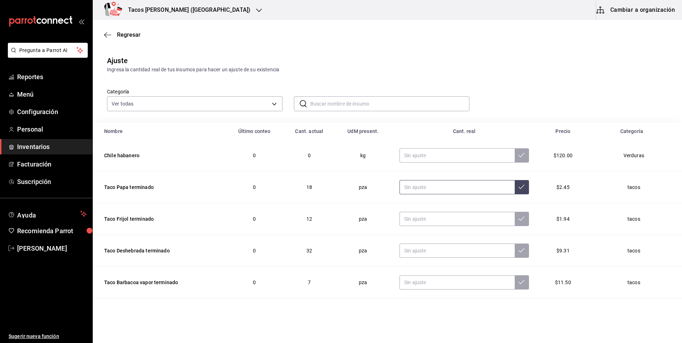
click at [446, 190] on input "text" at bounding box center [456, 187] width 115 height 14
type input "0.00"
click at [442, 220] on input "text" at bounding box center [456, 219] width 115 height 14
type input "0.00"
click at [439, 250] on input "text" at bounding box center [456, 250] width 115 height 14
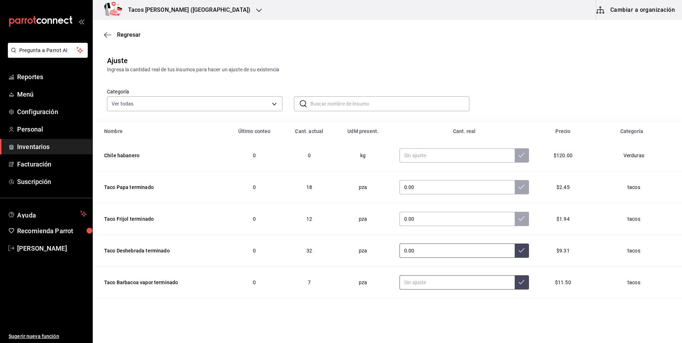
type input "0.00"
click at [436, 279] on input "text" at bounding box center [456, 282] width 115 height 14
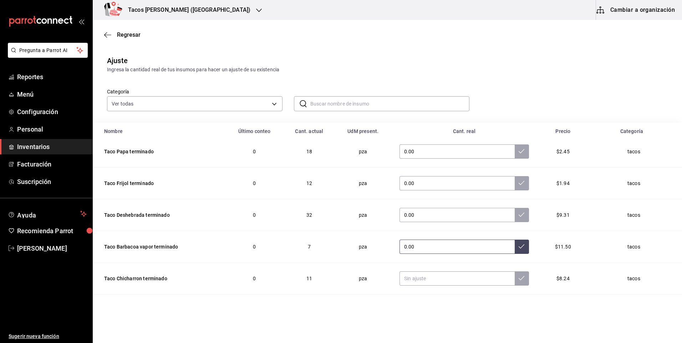
type input "0.00"
click at [437, 277] on input "text" at bounding box center [456, 278] width 115 height 14
type input "0.00"
click at [518, 281] on icon at bounding box center [521, 278] width 6 height 6
click at [514, 253] on button at bounding box center [521, 247] width 14 height 14
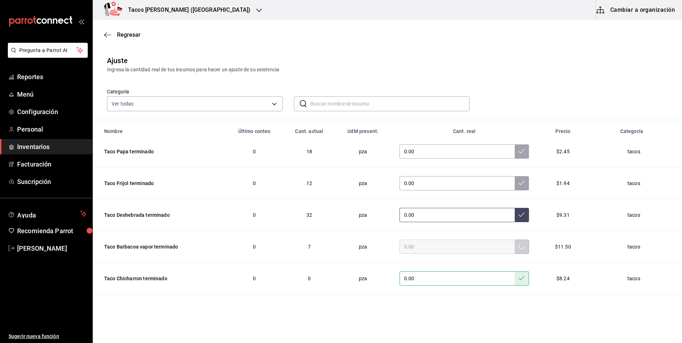
drag, startPoint x: 508, startPoint y: 223, endPoint x: 508, endPoint y: 209, distance: 13.9
click at [508, 222] on td "0.00" at bounding box center [464, 215] width 147 height 32
click at [514, 209] on button at bounding box center [521, 215] width 14 height 14
click at [518, 180] on icon at bounding box center [521, 183] width 6 height 6
click at [502, 147] on input "0.00" at bounding box center [456, 151] width 115 height 14
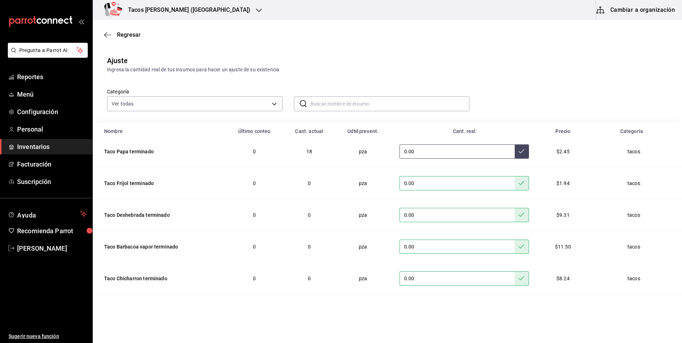
click at [514, 148] on button at bounding box center [521, 151] width 14 height 14
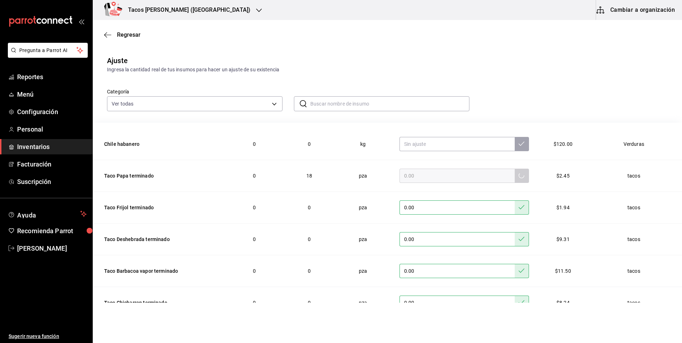
scroll to position [0, 0]
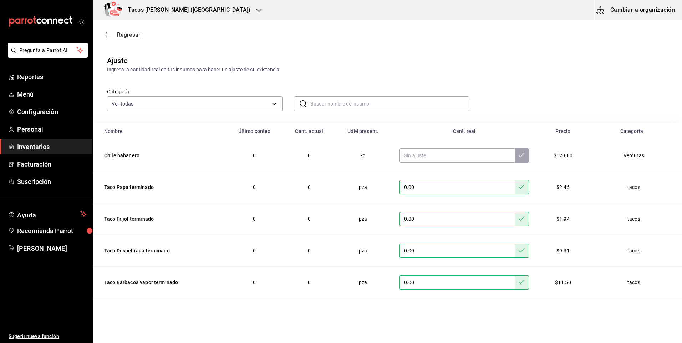
click at [130, 35] on span "Regresar" at bounding box center [129, 34] width 24 height 7
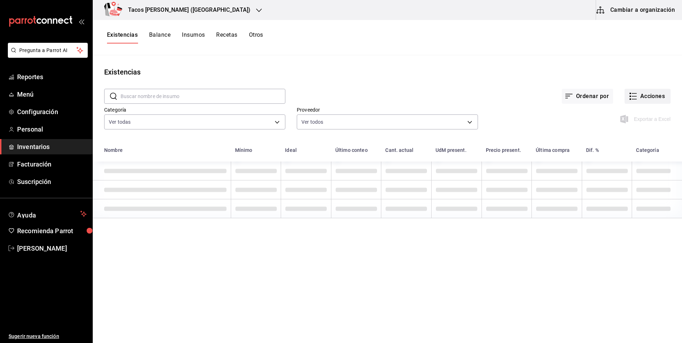
click at [661, 96] on button "Acciones" at bounding box center [647, 96] width 46 height 15
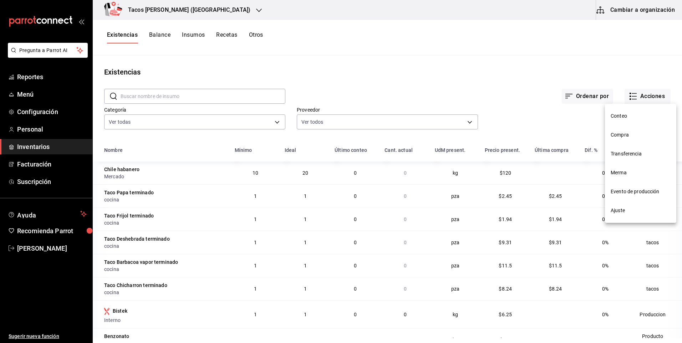
click at [626, 136] on span "Compra" at bounding box center [640, 134] width 60 height 7
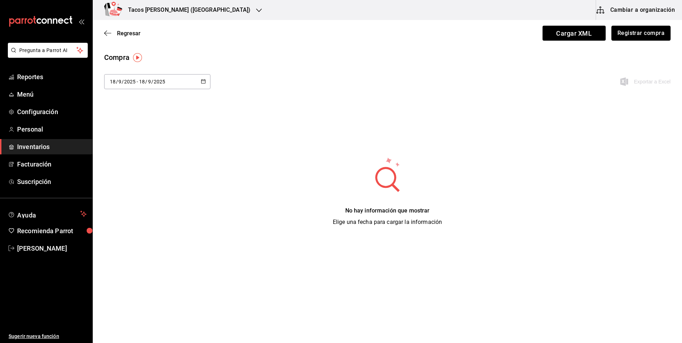
click at [638, 38] on button "Registrar compra" at bounding box center [640, 33] width 59 height 15
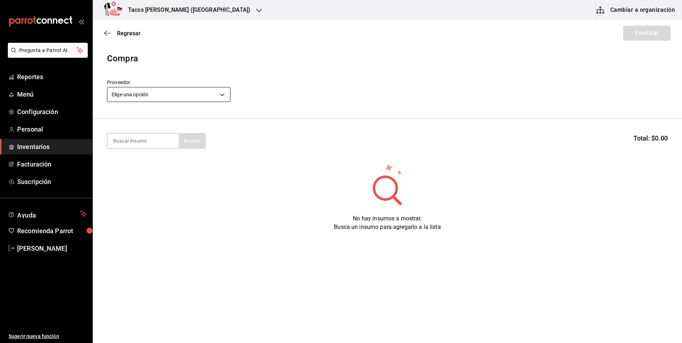
click at [200, 96] on body "Pregunta a Parrot AI Reportes Menú Configuración Personal Inventarios Facturaci…" at bounding box center [341, 151] width 682 height 303
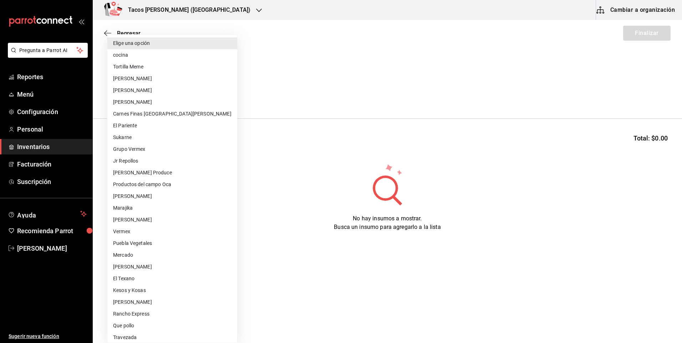
click at [183, 56] on li "cocina" at bounding box center [172, 55] width 130 height 12
type input "237c9a5b-4078-49eb-83ef-23bf52bd7acd"
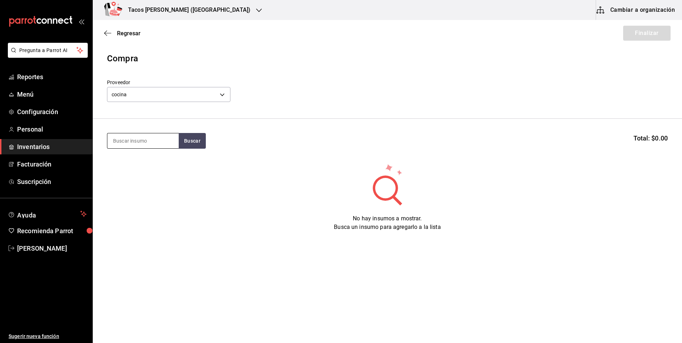
click at [130, 142] on input at bounding box center [142, 140] width 71 height 15
type input "des"
click at [189, 142] on button "Buscar" at bounding box center [192, 141] width 27 height 16
drag, startPoint x: 90, startPoint y: 160, endPoint x: 122, endPoint y: 166, distance: 33.0
click at [90, 160] on link "Facturación" at bounding box center [46, 163] width 92 height 15
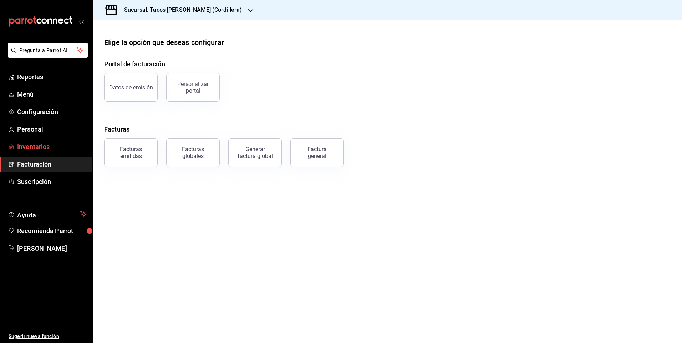
click at [55, 152] on link "Inventarios" at bounding box center [46, 146] width 92 height 15
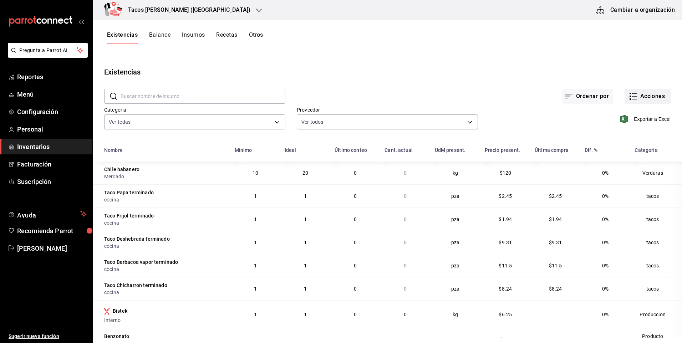
click at [639, 102] on button "Acciones" at bounding box center [647, 96] width 46 height 15
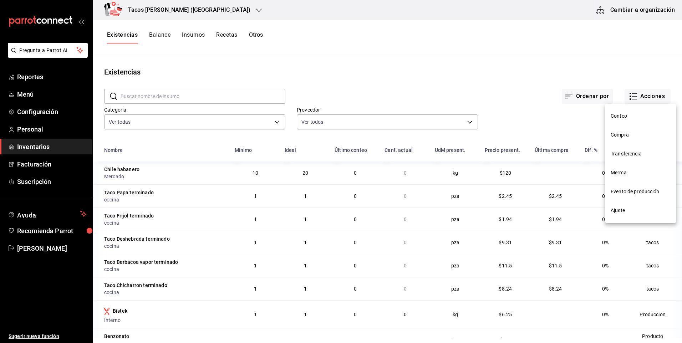
click at [633, 140] on li "Compra" at bounding box center [640, 134] width 71 height 19
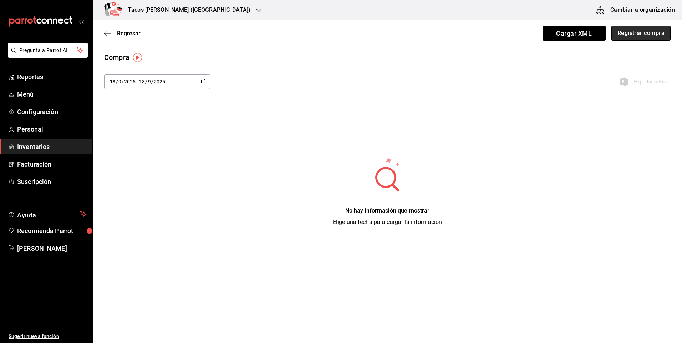
click at [640, 40] on button "Registrar compra" at bounding box center [640, 33] width 59 height 15
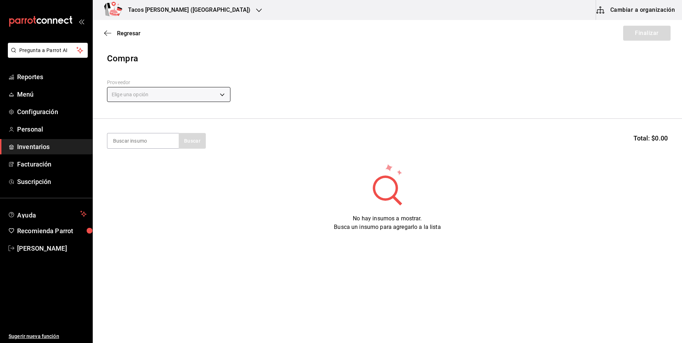
click at [166, 99] on body "Pregunta a Parrot AI Reportes Menú Configuración Personal Inventarios Facturaci…" at bounding box center [341, 151] width 682 height 303
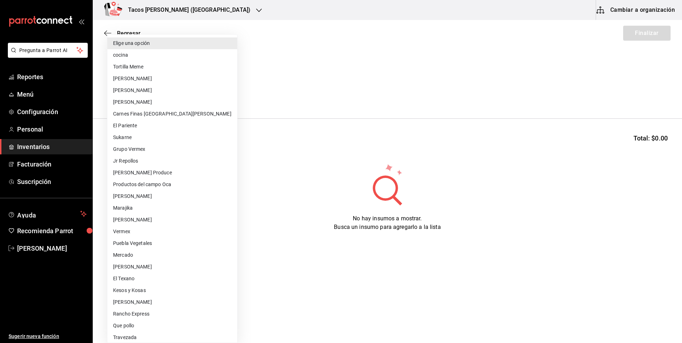
click at [154, 56] on li "cocina" at bounding box center [172, 55] width 130 height 12
type input "237c9a5b-4078-49eb-83ef-23bf52bd7acd"
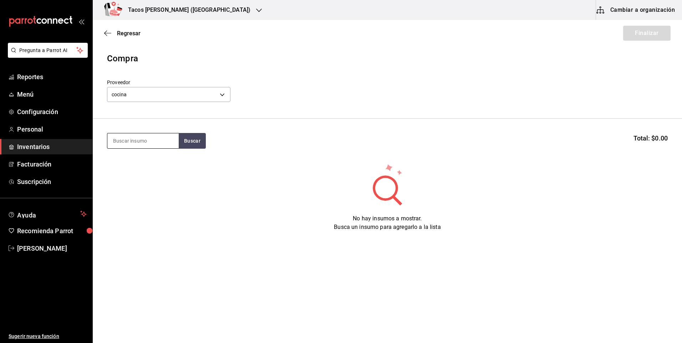
click at [150, 146] on input at bounding box center [142, 140] width 71 height 15
type input "des"
click at [202, 138] on button "Buscar" at bounding box center [192, 141] width 27 height 16
click at [156, 174] on div "Taco Deshebrada terminado" at bounding box center [143, 165] width 60 height 17
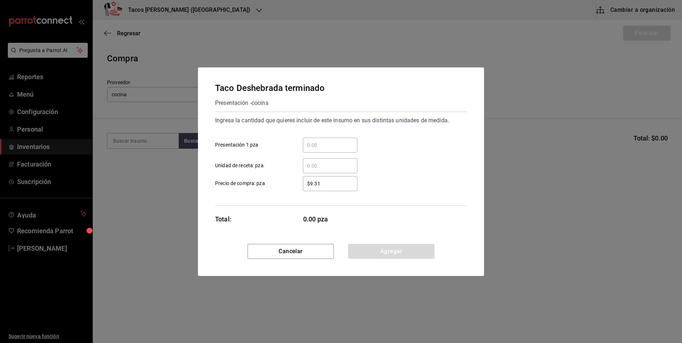
click at [351, 144] on input "​ Presentación 1 pza" at bounding box center [330, 145] width 55 height 9
type input "80"
click at [392, 251] on button "Agregar" at bounding box center [391, 251] width 86 height 15
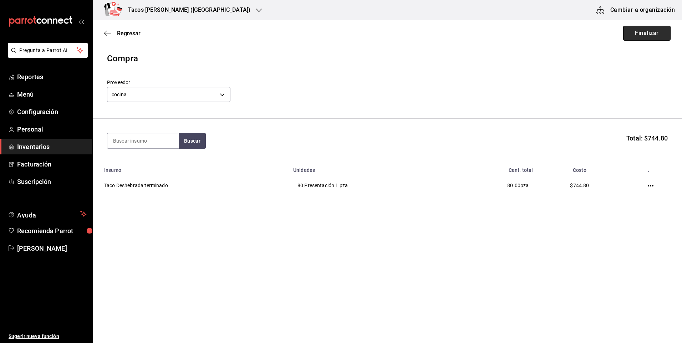
click at [646, 34] on button "Finalizar" at bounding box center [646, 33] width 47 height 15
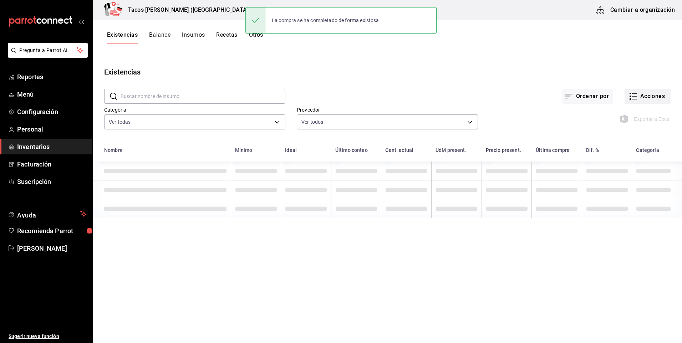
click at [649, 97] on button "Acciones" at bounding box center [647, 96] width 46 height 15
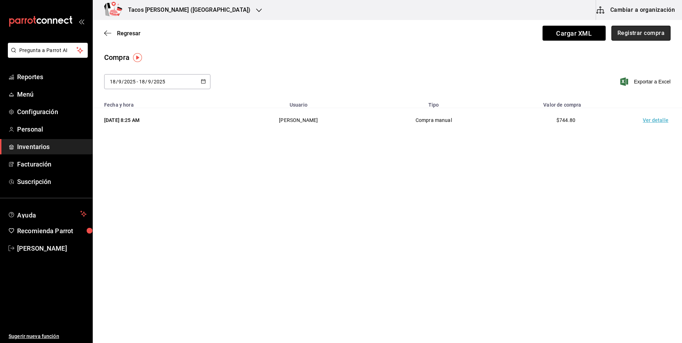
click at [644, 36] on button "Registrar compra" at bounding box center [640, 33] width 59 height 15
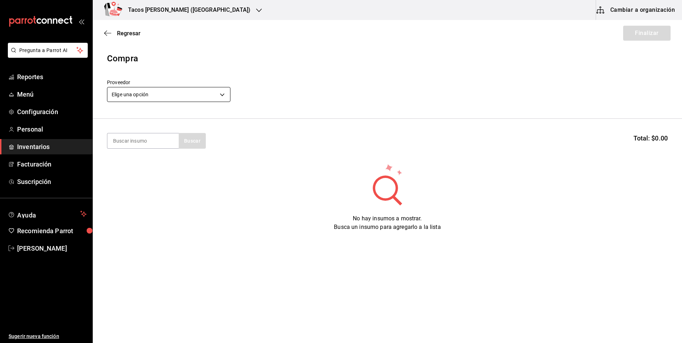
click at [205, 100] on body "Pregunta a Parrot AI Reportes Menú Configuración Personal Inventarios Facturaci…" at bounding box center [341, 151] width 682 height 303
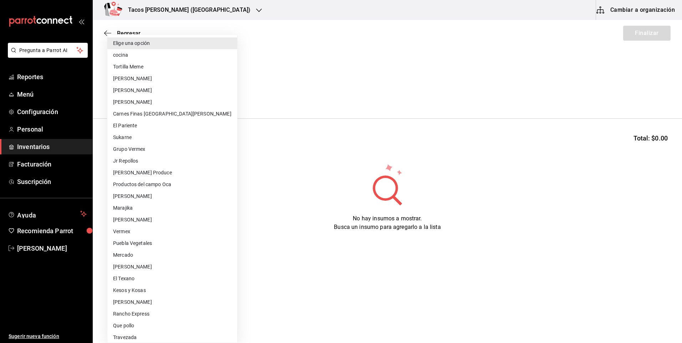
click at [160, 56] on li "cocina" at bounding box center [172, 55] width 130 height 12
type input "237c9a5b-4078-49eb-83ef-23bf52bd7acd"
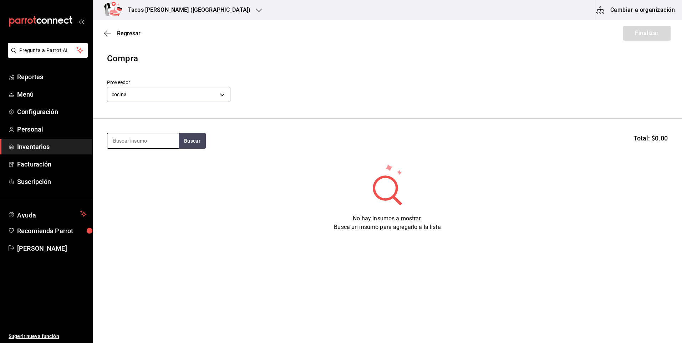
click at [146, 139] on input at bounding box center [142, 140] width 71 height 15
click at [190, 140] on button "Buscar" at bounding box center [192, 141] width 27 height 16
type input "frij"
click at [194, 145] on button "Buscar" at bounding box center [192, 141] width 27 height 16
click at [146, 164] on div "Taco Frijol terminado" at bounding box center [140, 161] width 55 height 9
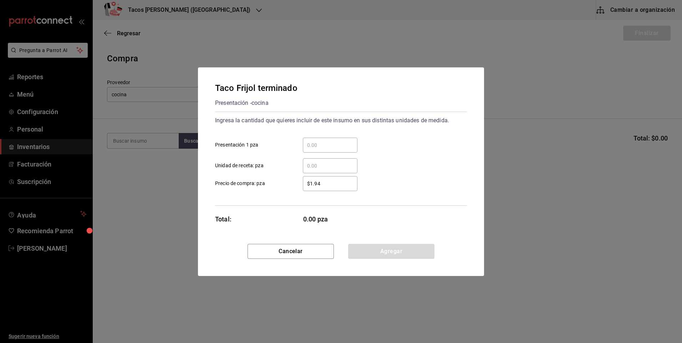
click at [324, 142] on input "​ Presentación 1 pza" at bounding box center [330, 145] width 55 height 9
type input "40"
click at [383, 259] on div "Cancelar Agregar" at bounding box center [341, 260] width 286 height 32
click at [389, 251] on button "Agregar" at bounding box center [391, 251] width 86 height 15
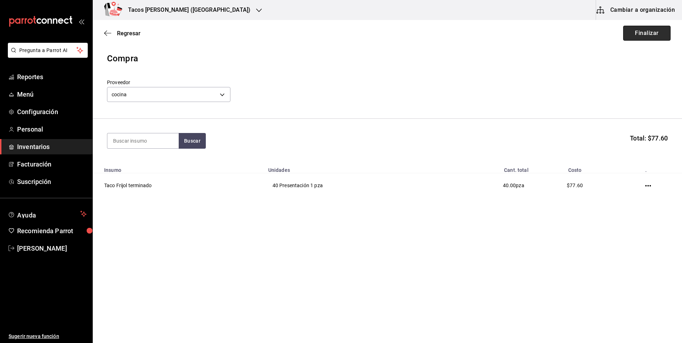
click at [623, 32] on button "Finalizar" at bounding box center [646, 33] width 47 height 15
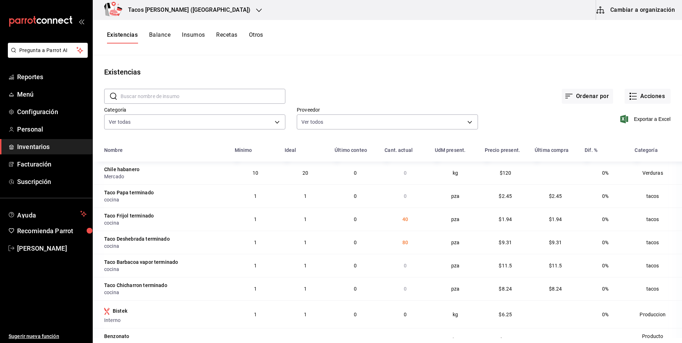
click at [666, 99] on div "​ ​ Ordenar por Acciones Categoría Ver todas 64336f84-08d8-4239-bfaa-5486086aae…" at bounding box center [387, 110] width 589 height 66
click at [659, 103] on button "Acciones" at bounding box center [647, 96] width 46 height 15
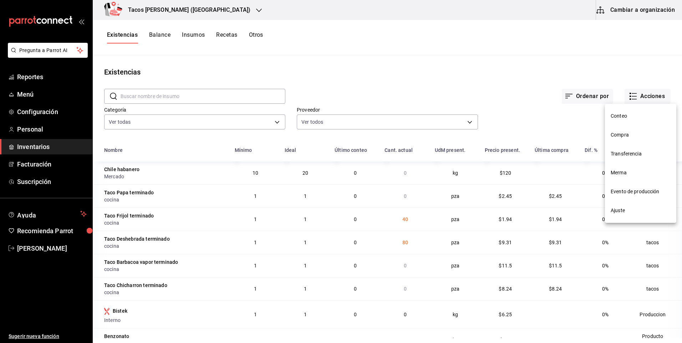
click at [614, 135] on span "Compra" at bounding box center [640, 134] width 60 height 7
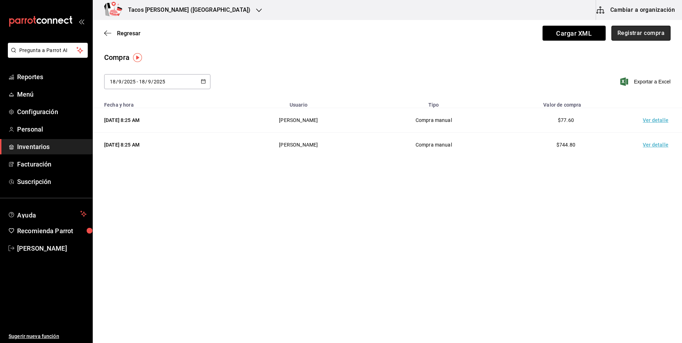
click at [623, 35] on button "Registrar compra" at bounding box center [640, 33] width 59 height 15
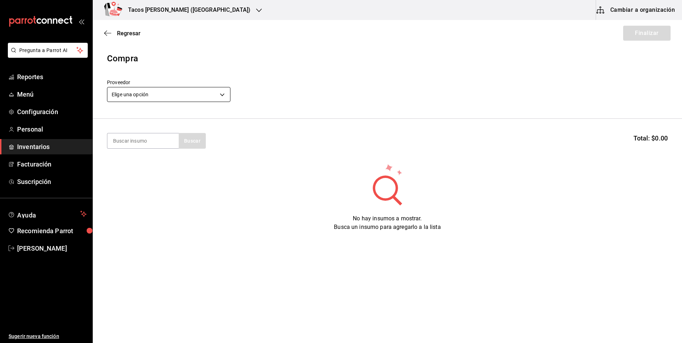
click at [224, 91] on body "Pregunta a Parrot AI Reportes Menú Configuración Personal Inventarios Facturaci…" at bounding box center [341, 151] width 682 height 303
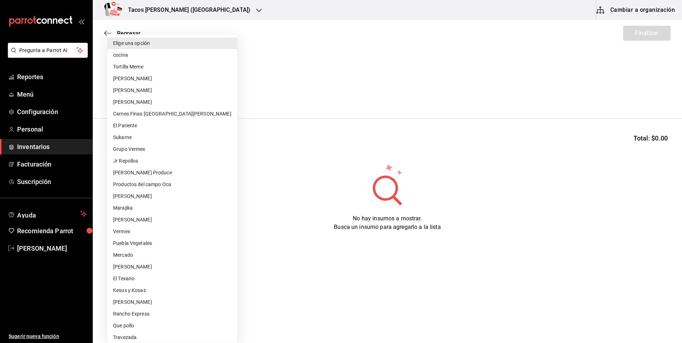
click at [148, 58] on li "cocina" at bounding box center [172, 55] width 130 height 12
type input "237c9a5b-4078-49eb-83ef-23bf52bd7acd"
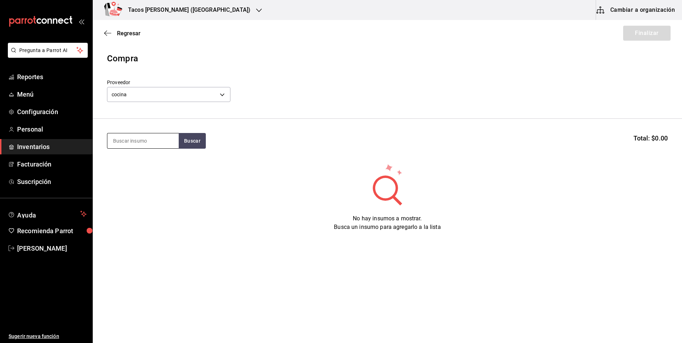
click at [133, 145] on input at bounding box center [142, 140] width 71 height 15
type input "pap"
click at [202, 140] on button "Buscar" at bounding box center [192, 141] width 27 height 16
click at [159, 164] on div "Taco Papa terminado" at bounding box center [140, 161] width 55 height 9
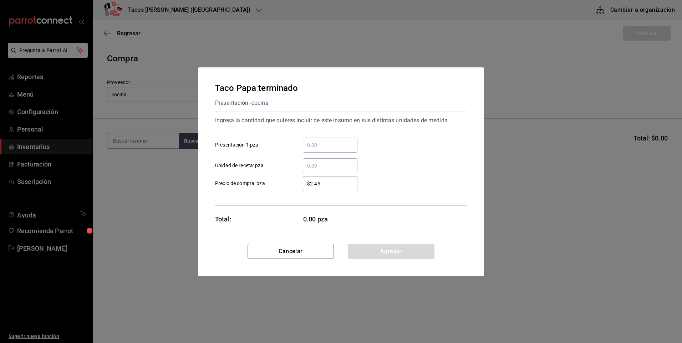
click at [341, 147] on input "​ Presentación 1 pza" at bounding box center [330, 145] width 55 height 9
type input "40"
click at [375, 251] on button "Agregar" at bounding box center [391, 251] width 86 height 15
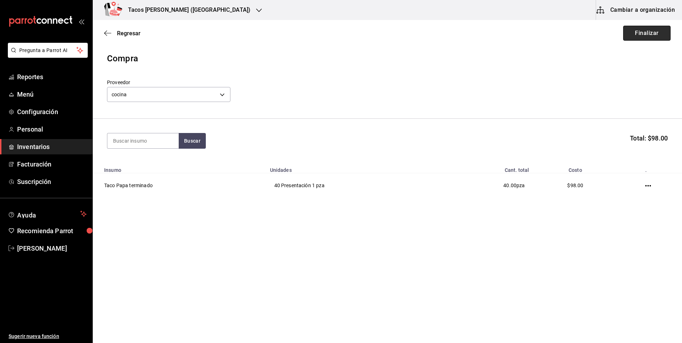
click at [645, 34] on button "Finalizar" at bounding box center [646, 33] width 47 height 15
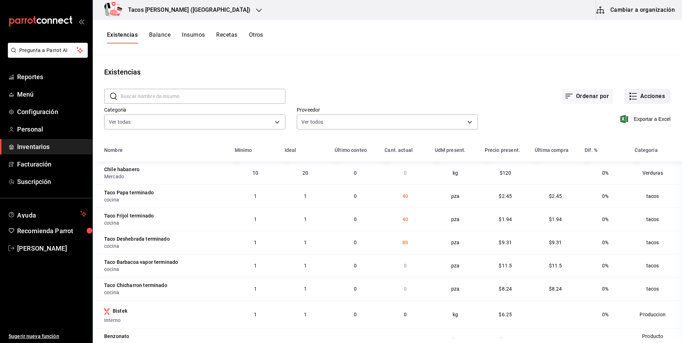
click at [646, 97] on button "Acciones" at bounding box center [647, 96] width 46 height 15
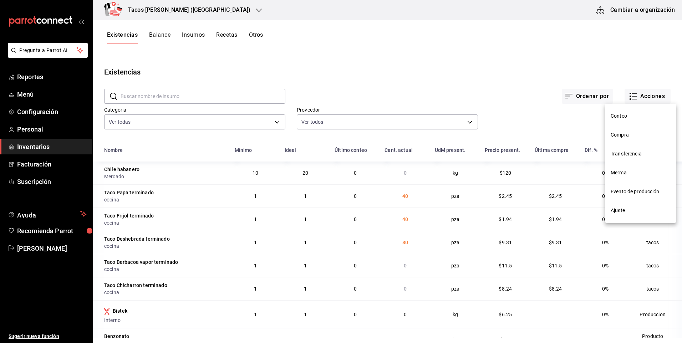
click at [636, 135] on span "Compra" at bounding box center [640, 134] width 60 height 7
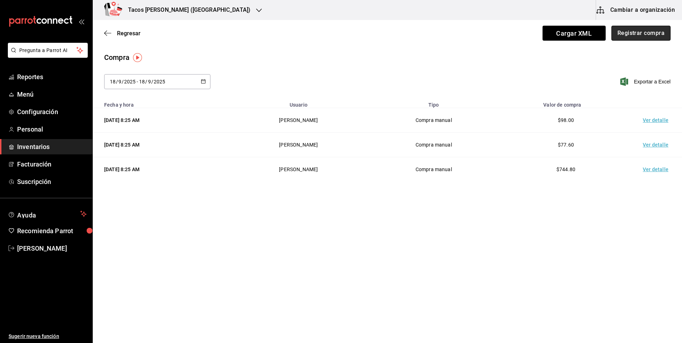
click at [632, 32] on button "Registrar compra" at bounding box center [640, 33] width 59 height 15
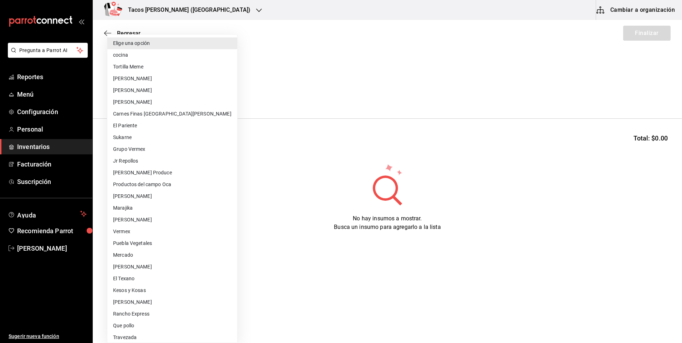
click at [206, 96] on body "Pregunta a Parrot AI Reportes Menú Configuración Personal Inventarios Facturaci…" at bounding box center [341, 151] width 682 height 303
click at [158, 59] on li "cocina" at bounding box center [172, 55] width 130 height 12
type input "237c9a5b-4078-49eb-83ef-23bf52bd7acd"
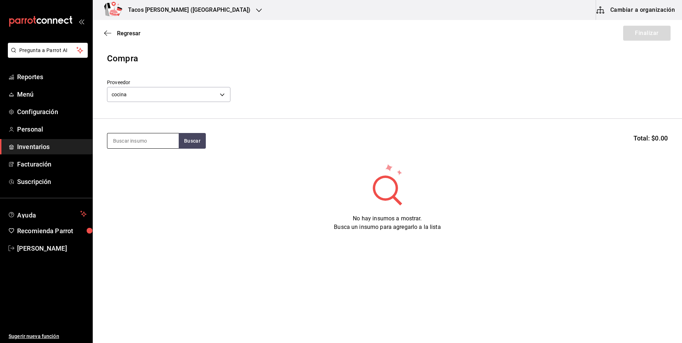
click at [148, 139] on input at bounding box center [142, 140] width 71 height 15
type input "chi"
click at [196, 144] on button "Buscar" at bounding box center [192, 141] width 27 height 16
click at [160, 156] on div "Taco Chicharron terminado Presentación - cocina" at bounding box center [142, 169] width 71 height 36
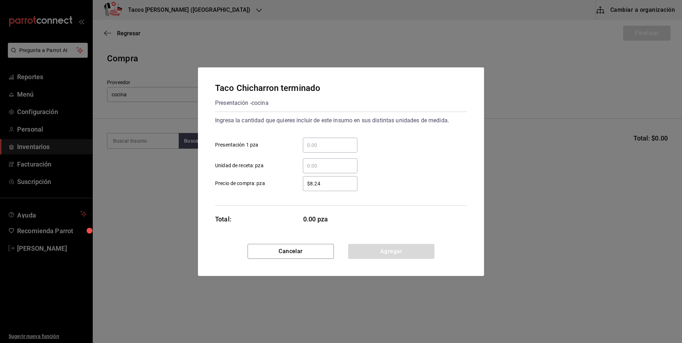
click at [332, 145] on input "​ Presentación 1 pza" at bounding box center [330, 145] width 55 height 9
type input "40"
click at [393, 247] on button "Agregar" at bounding box center [391, 251] width 86 height 15
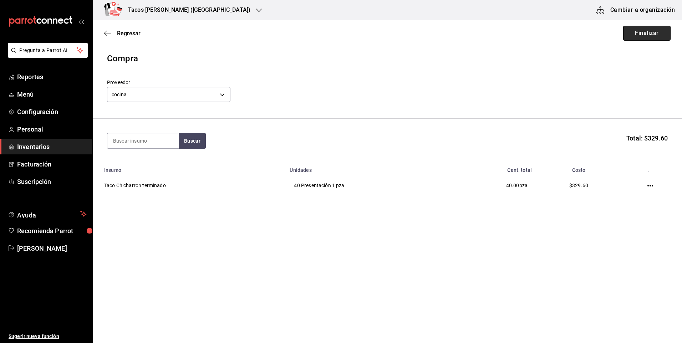
click at [653, 37] on button "Finalizar" at bounding box center [646, 33] width 47 height 15
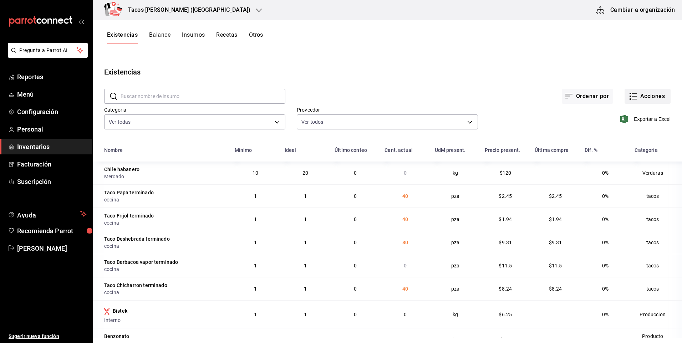
click at [642, 97] on button "Acciones" at bounding box center [647, 96] width 46 height 15
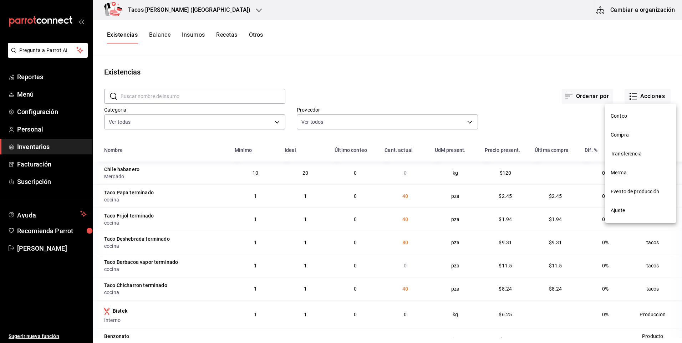
click at [618, 132] on span "Compra" at bounding box center [640, 134] width 60 height 7
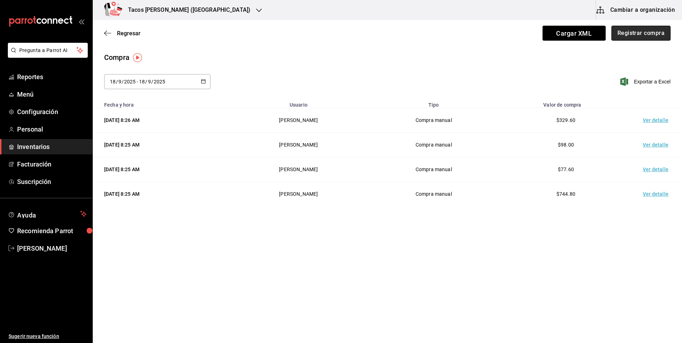
click at [639, 30] on button "Registrar compra" at bounding box center [640, 33] width 59 height 15
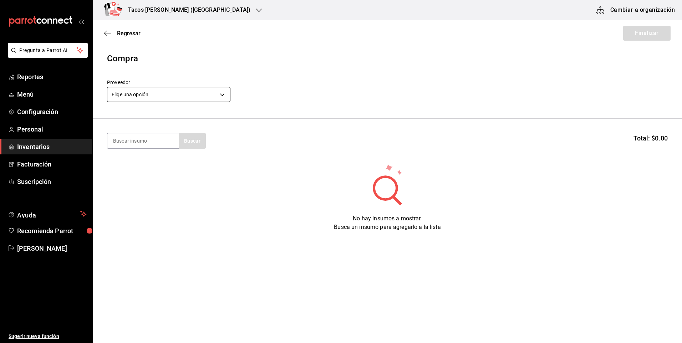
click at [166, 91] on body "Pregunta a Parrot AI Reportes Menú Configuración Personal Inventarios Facturaci…" at bounding box center [341, 151] width 682 height 303
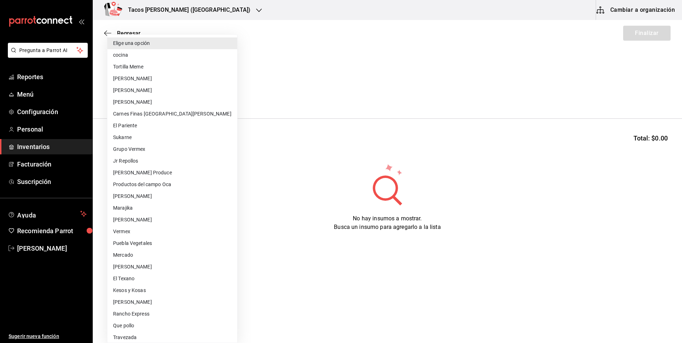
click at [149, 57] on li "cocina" at bounding box center [172, 55] width 130 height 12
type input "237c9a5b-4078-49eb-83ef-23bf52bd7acd"
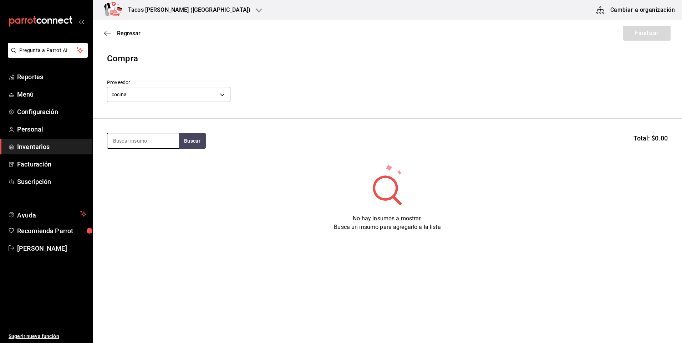
click at [160, 147] on input at bounding box center [142, 140] width 71 height 15
type input "barb"
click at [199, 143] on button "Buscar" at bounding box center [192, 141] width 27 height 16
click at [168, 159] on div "Taco Barbacoa vapor terminado" at bounding box center [143, 165] width 60 height 17
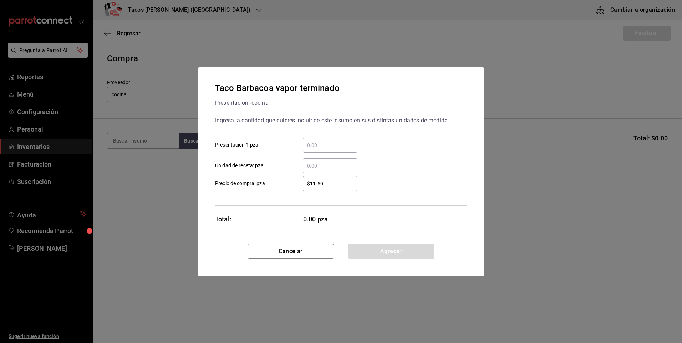
click at [334, 150] on div "​" at bounding box center [330, 145] width 55 height 15
click at [334, 149] on input "​ Presentación 1 pza" at bounding box center [330, 145] width 55 height 9
type input "30"
click at [378, 244] on button "Agregar" at bounding box center [391, 251] width 86 height 15
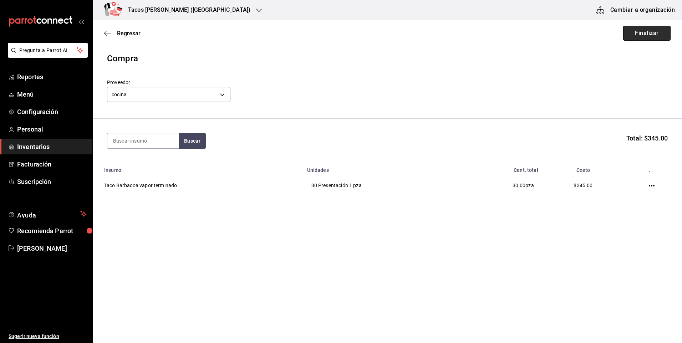
click at [642, 36] on button "Finalizar" at bounding box center [646, 33] width 47 height 15
